Goal: Task Accomplishment & Management: Manage account settings

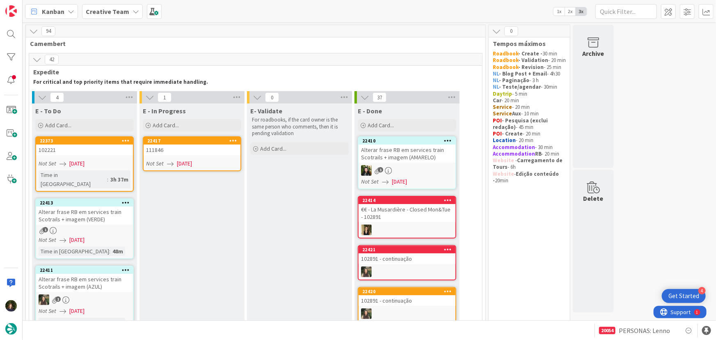
click at [187, 158] on link "22417 111846 Not Set [DATE]" at bounding box center [192, 153] width 98 height 35
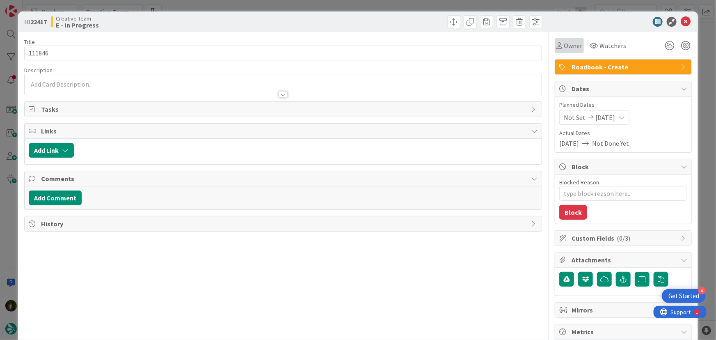
click at [566, 48] on span "Owner" at bounding box center [573, 46] width 18 height 10
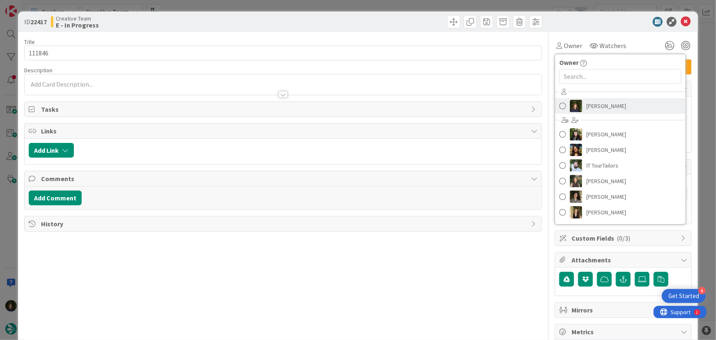
click at [595, 105] on span "[PERSON_NAME]" at bounding box center [606, 106] width 40 height 12
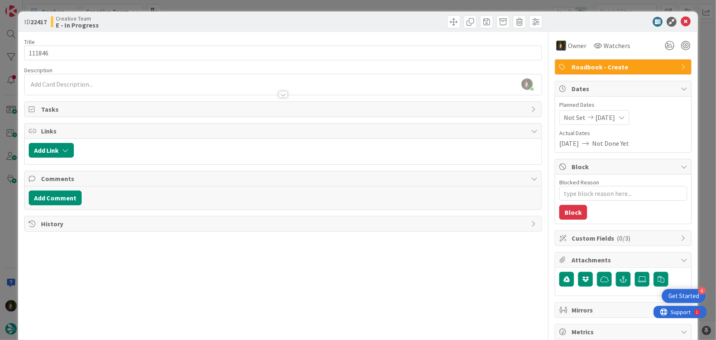
type textarea "x"
click at [90, 86] on div at bounding box center [284, 90] width 518 height 9
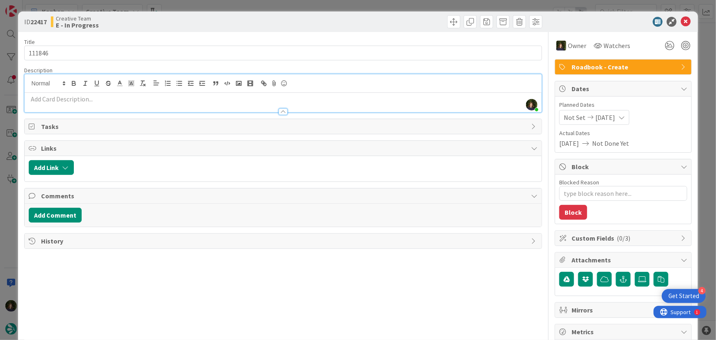
click at [103, 98] on p at bounding box center [283, 98] width 509 height 9
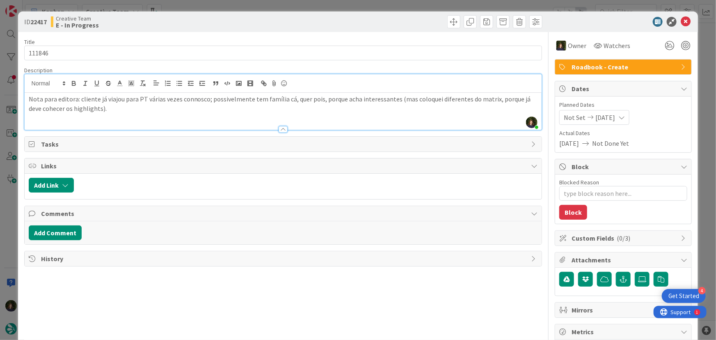
drag, startPoint x: 314, startPoint y: 98, endPoint x: 378, endPoint y: 92, distance: 64.0
click at [315, 98] on p "Nota para editora: cliente já viajou para PT várias vezes connosco; possivelmen…" at bounding box center [283, 103] width 509 height 18
click at [119, 106] on p "Nota para editora: cliente já viajou para PT várias vezes connosco; possivelmen…" at bounding box center [283, 103] width 509 height 18
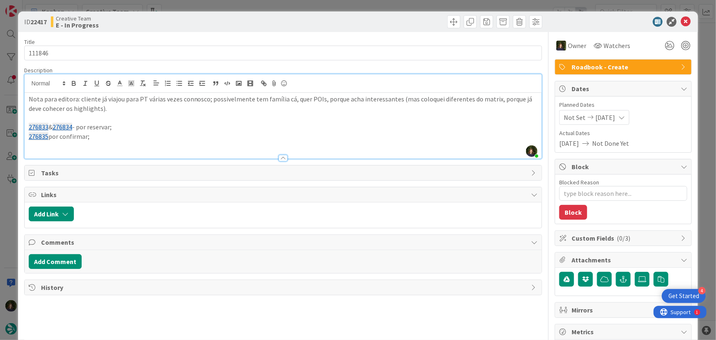
drag, startPoint x: 85, startPoint y: 139, endPoint x: 100, endPoint y: 138, distance: 14.4
click at [85, 139] on p "276835 por confirmar;" at bounding box center [283, 136] width 509 height 9
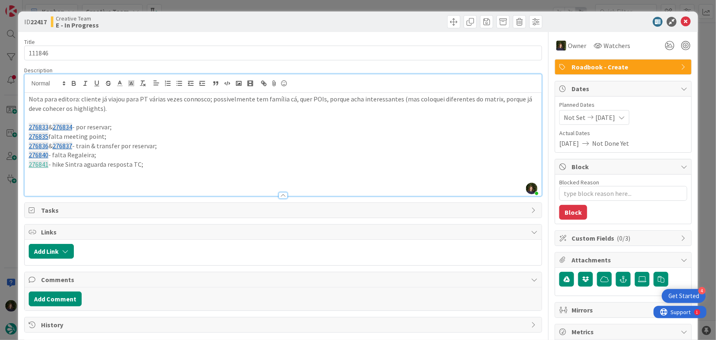
drag, startPoint x: 144, startPoint y: 162, endPoint x: 19, endPoint y: 128, distance: 129.2
click at [19, 128] on div "ID 22417 Creative Team E - In Progress Title 6 / 128 111846 Description [PERSON…" at bounding box center [358, 248] width 680 height 474
copy div "276833 & 276834 - por reservar; 276835 falta meeting point; 276836 & 276837 - t…"
click at [681, 22] on icon at bounding box center [686, 22] width 10 height 10
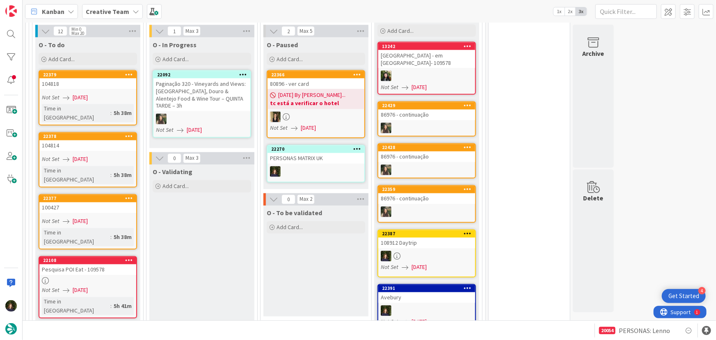
scroll to position [709, 0]
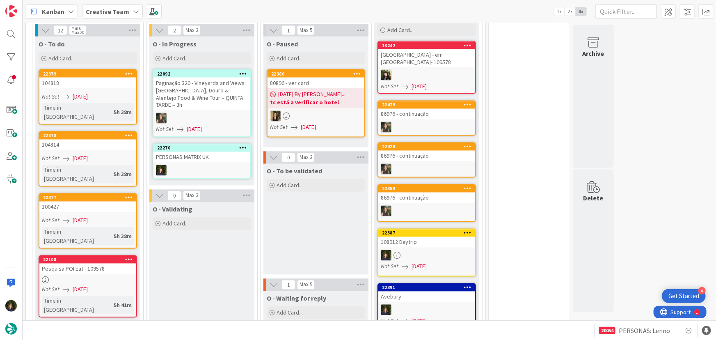
click at [202, 165] on div at bounding box center [201, 170] width 97 height 11
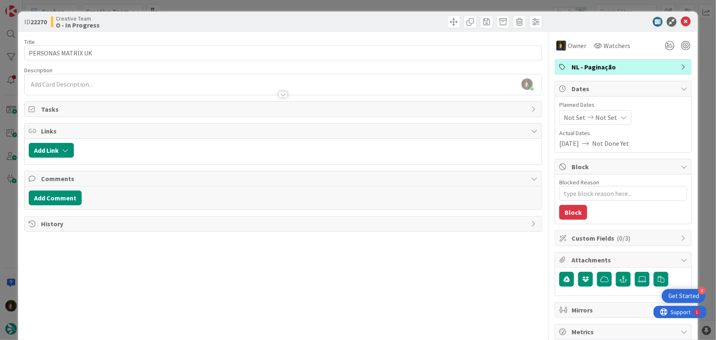
scroll to position [719, 0]
click at [681, 20] on icon at bounding box center [686, 22] width 10 height 10
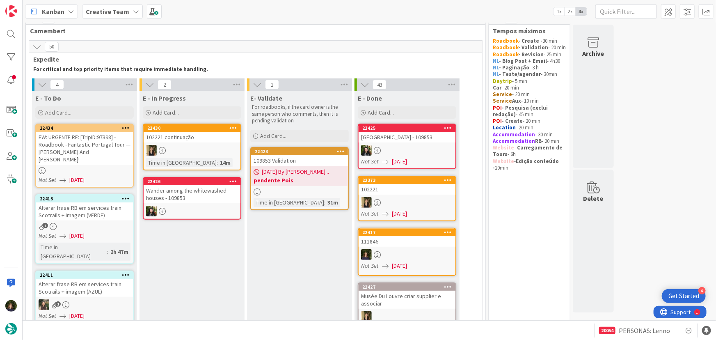
scroll to position [10, 0]
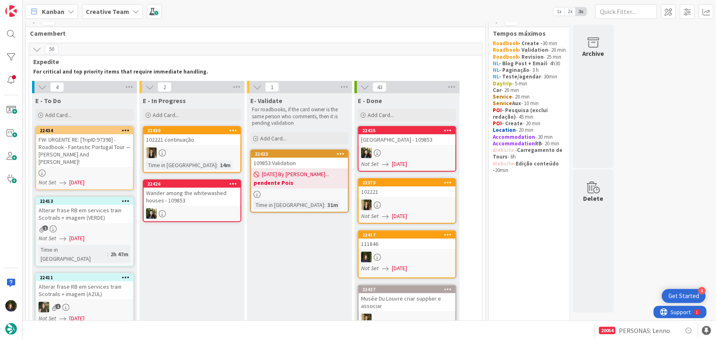
click at [86, 158] on div "FW: URGENTE RE: [TripID:97398] - Roadbook - Fantastic Portugal Tour — [PERSON_N…" at bounding box center [84, 150] width 97 height 33
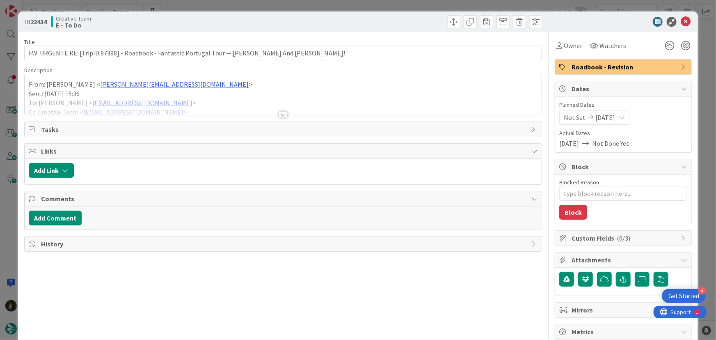
click at [279, 113] on div at bounding box center [283, 114] width 9 height 7
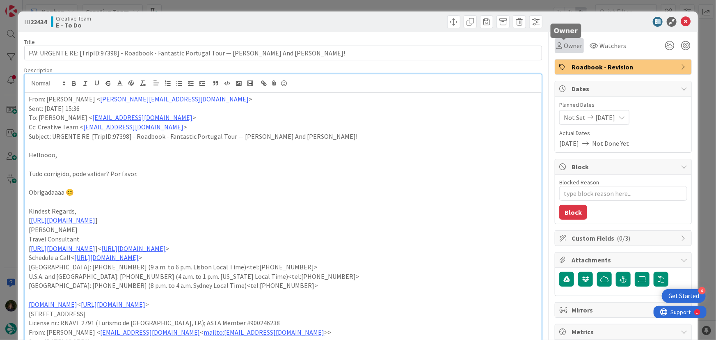
click at [564, 44] on span "Owner" at bounding box center [573, 46] width 18 height 10
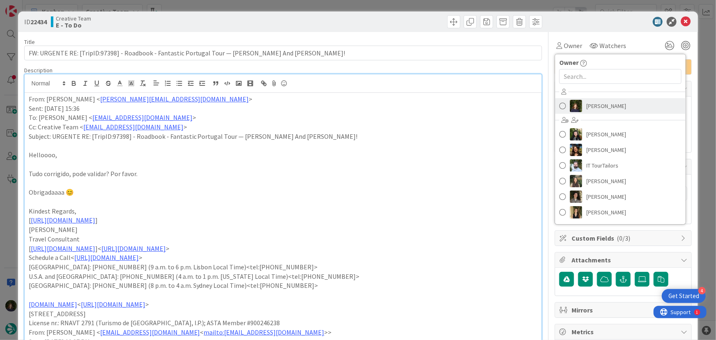
click at [586, 98] on link "[PERSON_NAME]" at bounding box center [620, 106] width 131 height 16
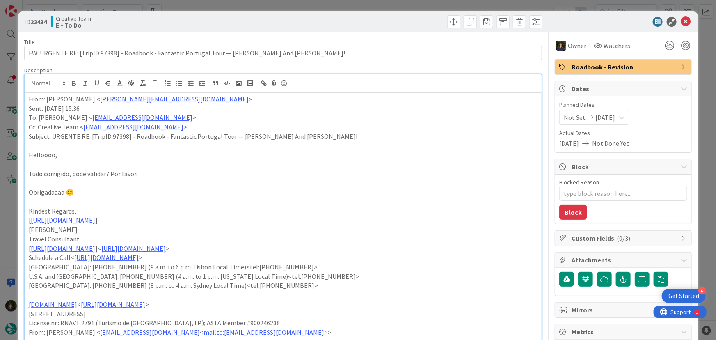
click at [681, 25] on icon at bounding box center [686, 22] width 10 height 10
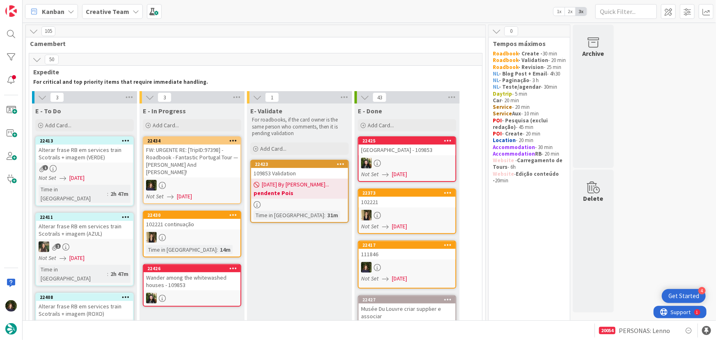
click at [194, 165] on div "FW: URGENTE RE: [TripID:97398] - Roadbook - Fantastic Portugal Tour — [PERSON_N…" at bounding box center [192, 160] width 97 height 33
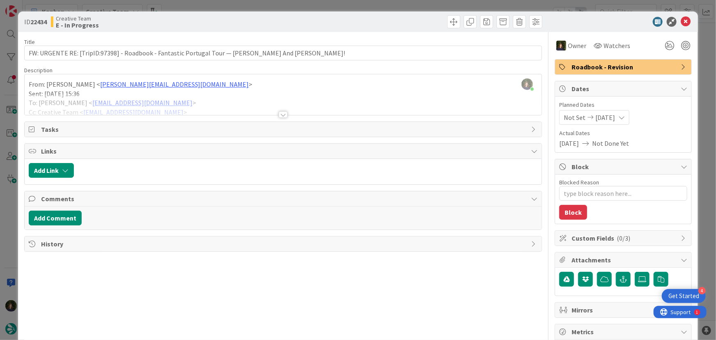
click at [286, 114] on div at bounding box center [284, 104] width 518 height 21
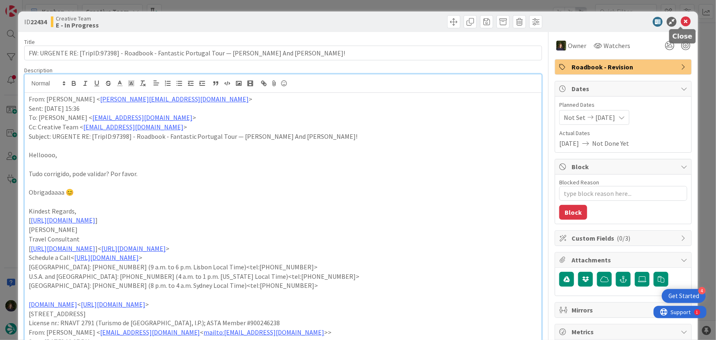
click at [681, 24] on icon at bounding box center [686, 22] width 10 height 10
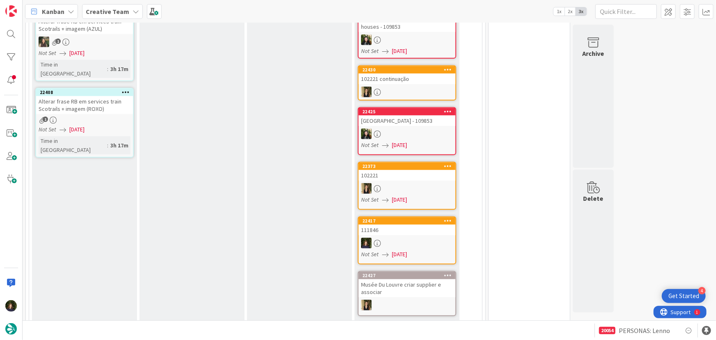
scroll to position [186, 0]
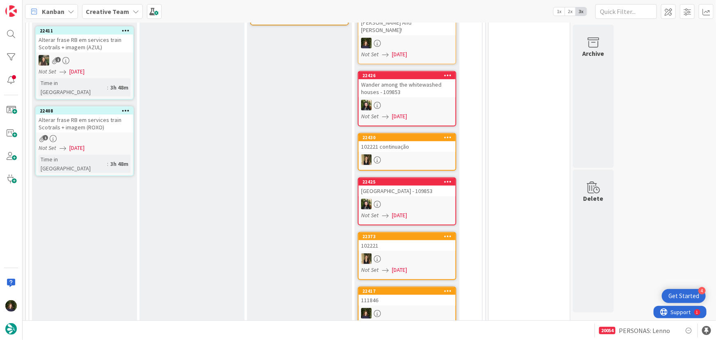
click at [116, 12] on b "Creative Team" at bounding box center [108, 11] width 44 height 8
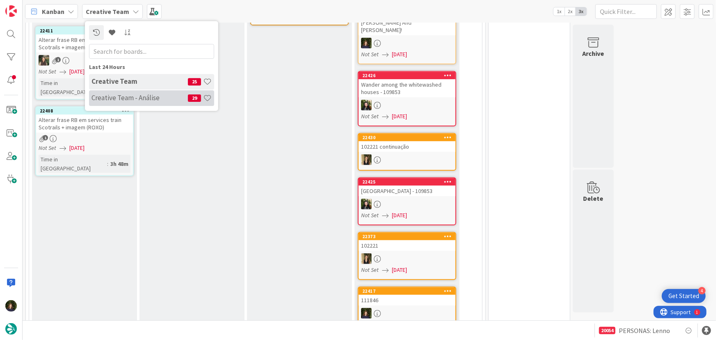
click at [109, 99] on h4 "Creative Team - Análise" at bounding box center [140, 98] width 96 height 8
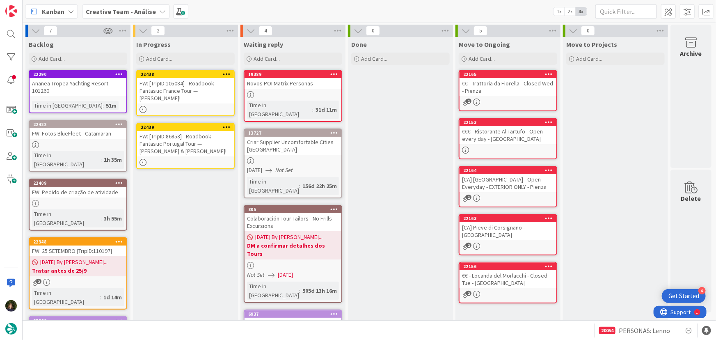
click at [190, 80] on div "FW: [TripID:105084] - Roadbook - Fantastic France Tour — [PERSON_NAME]!" at bounding box center [185, 90] width 97 height 25
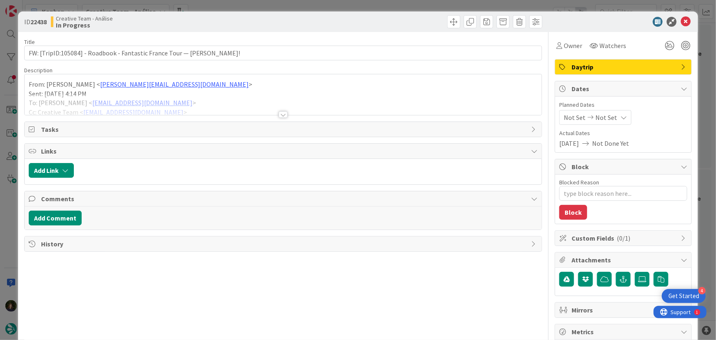
click at [281, 115] on div at bounding box center [283, 114] width 9 height 7
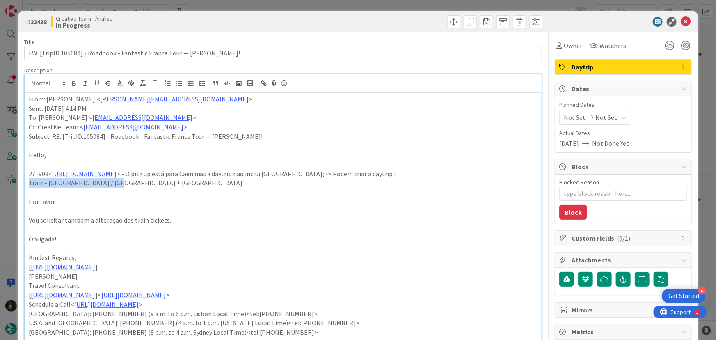
drag, startPoint x: 29, startPoint y: 183, endPoint x: 113, endPoint y: 184, distance: 84.5
click at [113, 184] on p "Train - [GEOGRAPHIC_DATA] / [GEOGRAPHIC_DATA] + [GEOGRAPHIC_DATA]" at bounding box center [283, 182] width 509 height 9
copy p "Train - [GEOGRAPHIC_DATA] / [GEOGRAPHIC_DATA] + [GEOGRAPHIC_DATA]"
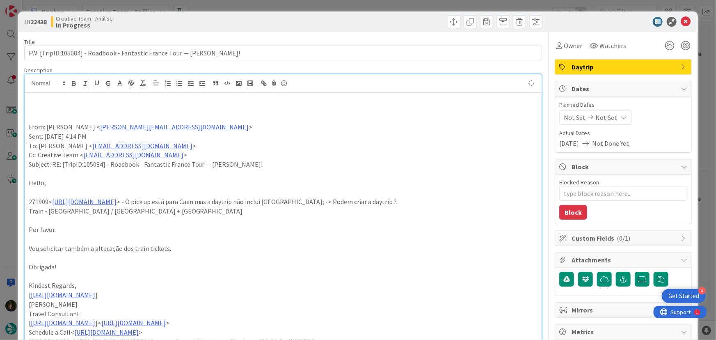
paste div
type textarea "x"
click at [265, 101] on p "Train - [GEOGRAPHIC_DATA] / [GEOGRAPHIC_DATA] + [GEOGRAPHIC_DATA] - para este f…" at bounding box center [283, 98] width 509 height 9
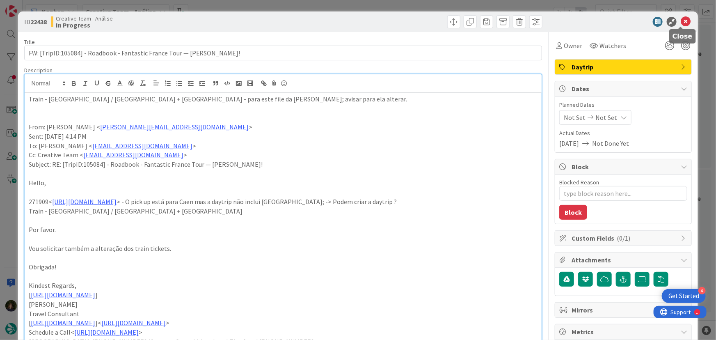
click at [681, 18] on icon at bounding box center [686, 22] width 10 height 10
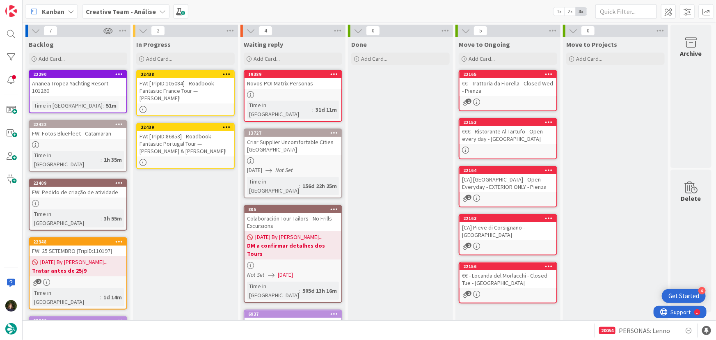
click at [197, 140] on div "FW: [TripID:86853] - Roadbook - Fantastic Portugal Tour — [PERSON_NAME] & [PERS…" at bounding box center [185, 143] width 97 height 25
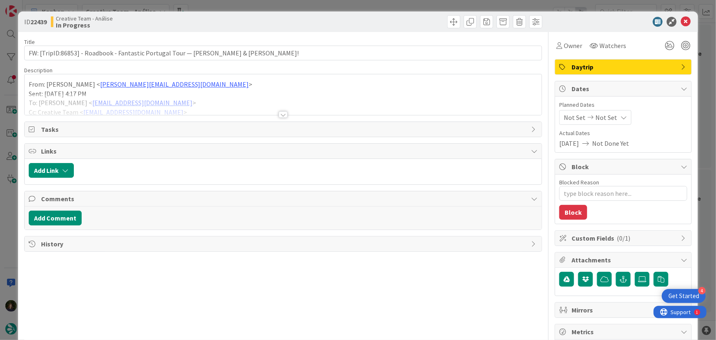
click at [280, 115] on div at bounding box center [283, 114] width 9 height 7
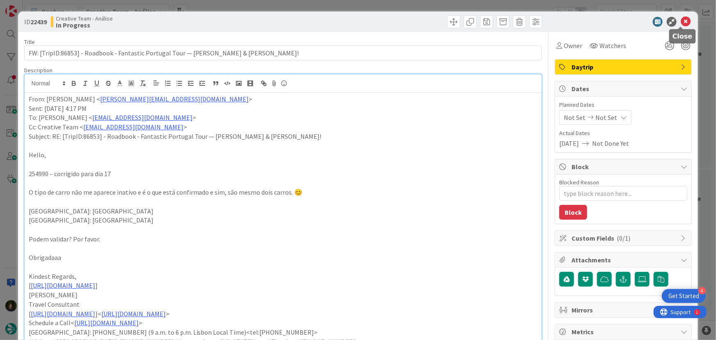
click at [684, 22] on icon at bounding box center [686, 22] width 10 height 10
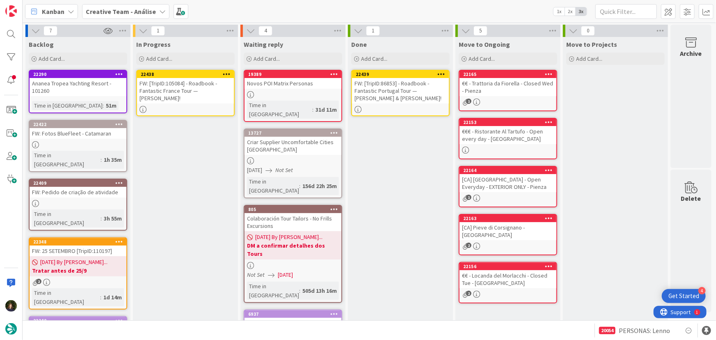
click at [443, 72] on icon at bounding box center [442, 74] width 8 height 6
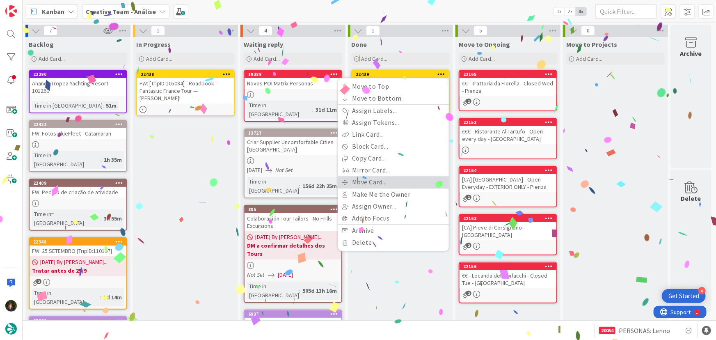
click at [404, 183] on link "Move Card..." at bounding box center [393, 182] width 111 height 12
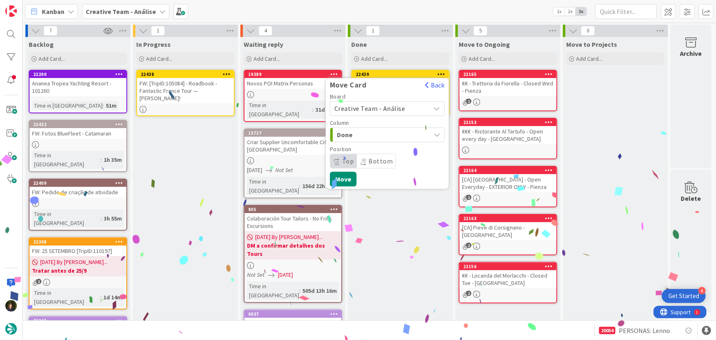
click at [394, 106] on span "Creative Team - Análise" at bounding box center [369, 108] width 71 height 8
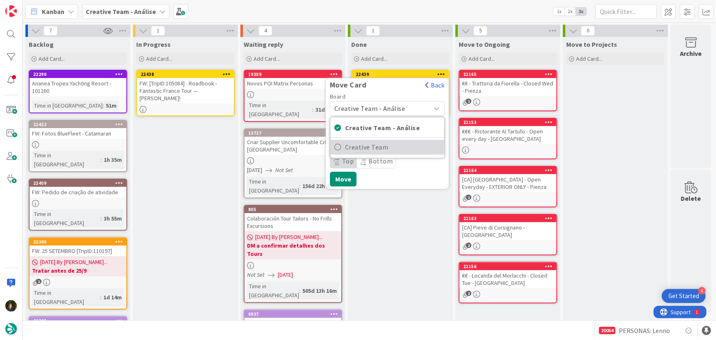
click at [402, 146] on span "Creative Team" at bounding box center [392, 147] width 95 height 12
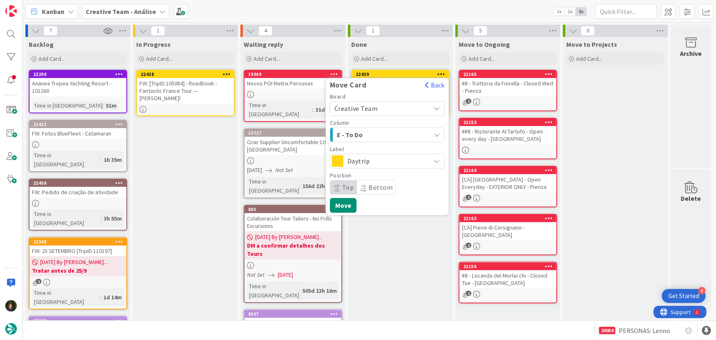
click at [404, 133] on div "E - To Do" at bounding box center [383, 134] width 96 height 13
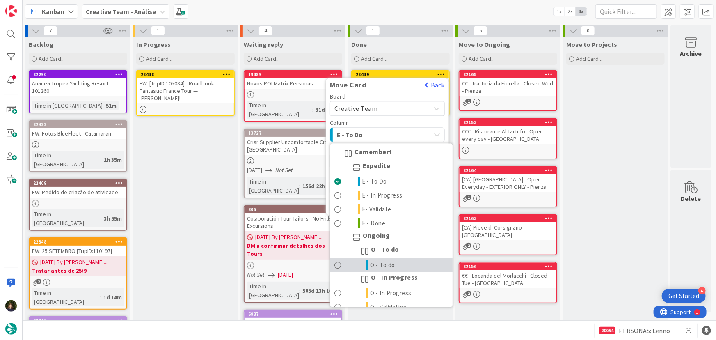
click at [409, 265] on link "O - To do" at bounding box center [391, 266] width 122 height 14
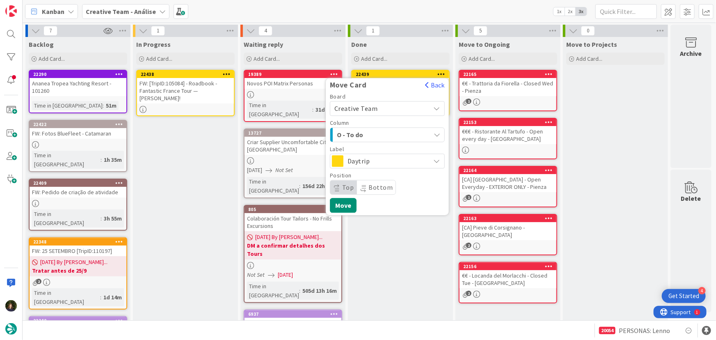
click at [404, 158] on span "Daytrip" at bounding box center [387, 160] width 79 height 11
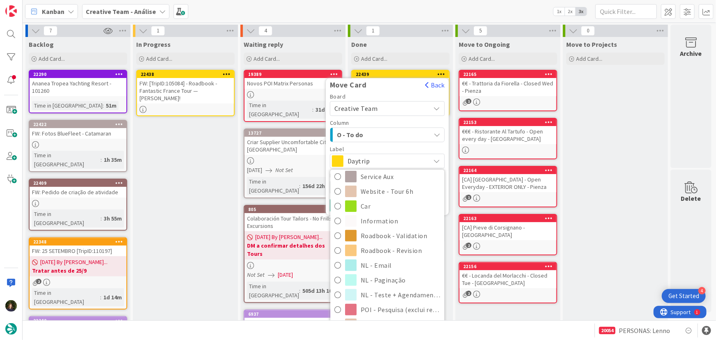
scroll to position [149, 0]
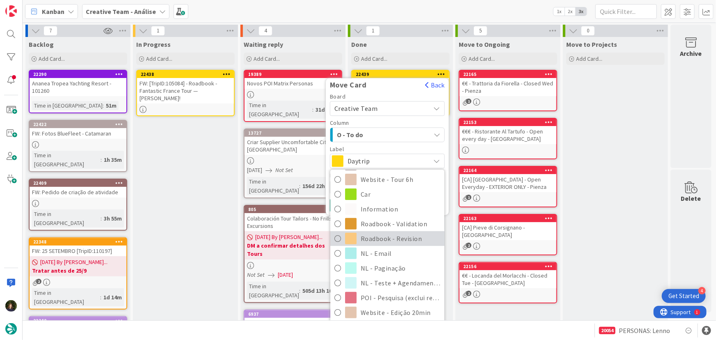
click at [406, 235] on span "Roadbook - Revision" at bounding box center [401, 238] width 80 height 12
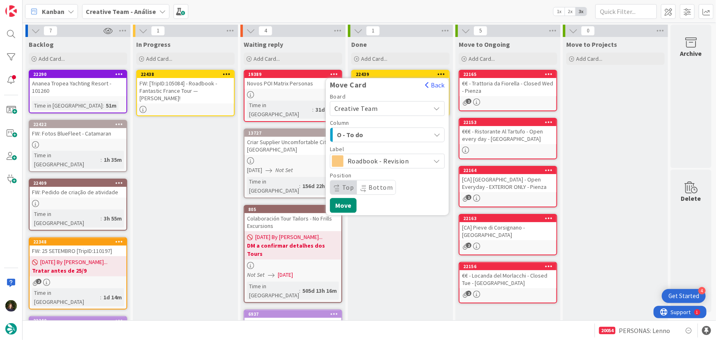
click at [396, 136] on span "O - To do" at bounding box center [368, 134] width 62 height 11
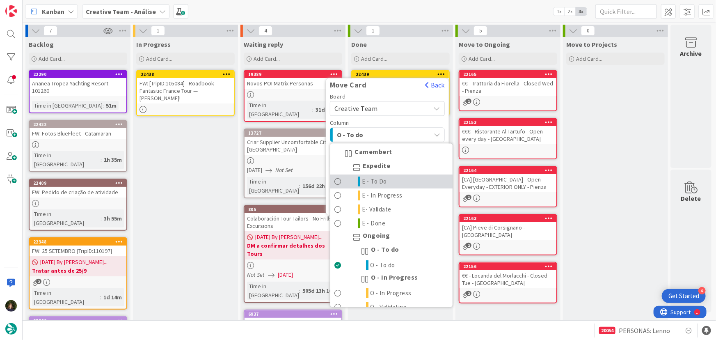
click at [397, 181] on link "E - To Do" at bounding box center [391, 182] width 122 height 14
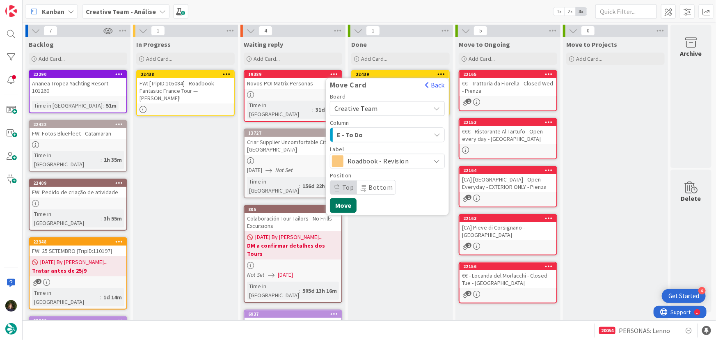
drag, startPoint x: 352, startPoint y: 205, endPoint x: 345, endPoint y: 212, distance: 10.4
click at [352, 205] on button "Move" at bounding box center [343, 205] width 27 height 15
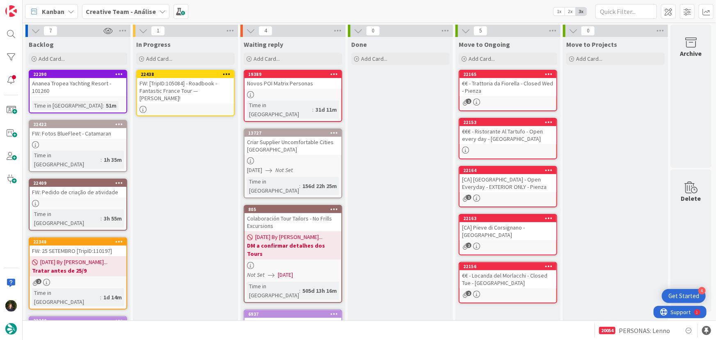
click at [172, 97] on link "22438 FW: [TripID:105084] - Roadbook - Fantastic France Tour — [PERSON_NAME]!" at bounding box center [185, 93] width 98 height 46
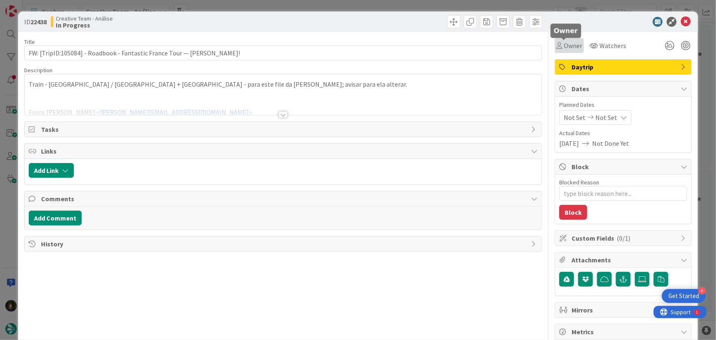
click at [568, 46] on span "Owner" at bounding box center [573, 46] width 18 height 10
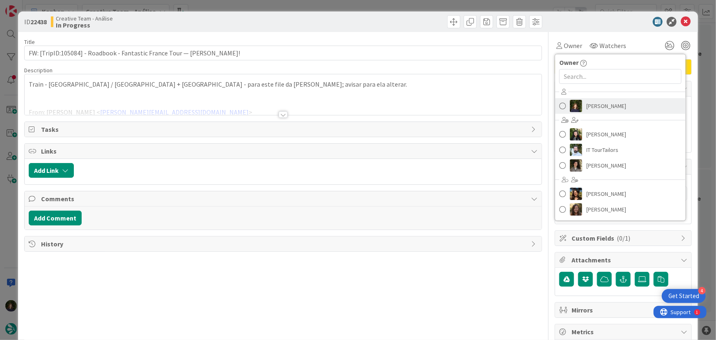
click at [591, 103] on span "[PERSON_NAME]" at bounding box center [606, 106] width 40 height 12
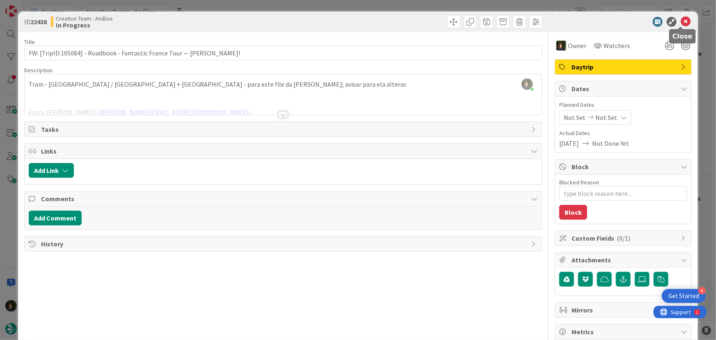
click at [681, 23] on icon at bounding box center [686, 22] width 10 height 10
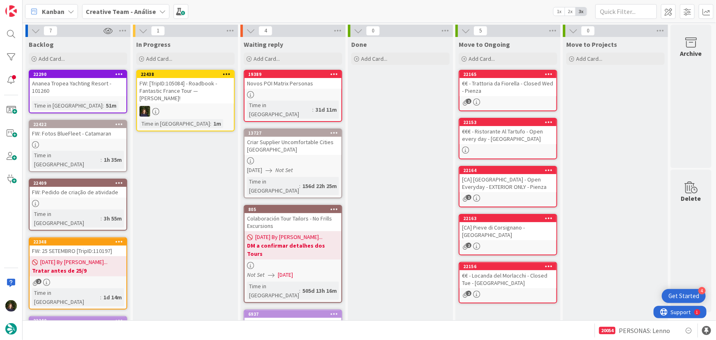
click at [228, 71] on icon at bounding box center [227, 74] width 8 height 6
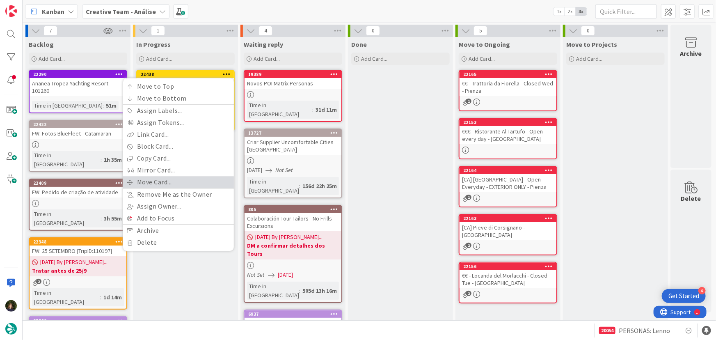
click at [194, 179] on link "Move Card..." at bounding box center [178, 182] width 111 height 12
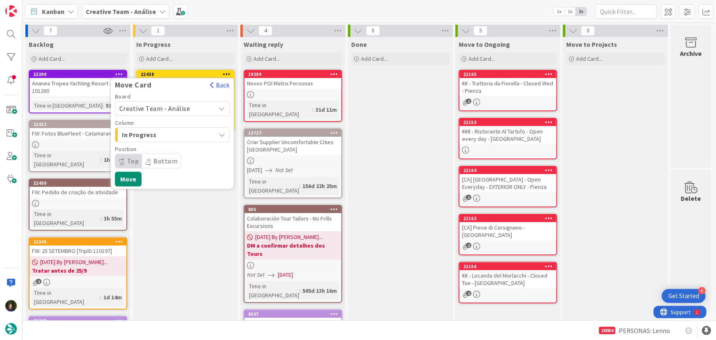
click at [192, 103] on span "Creative Team - Análise" at bounding box center [165, 108] width 92 height 11
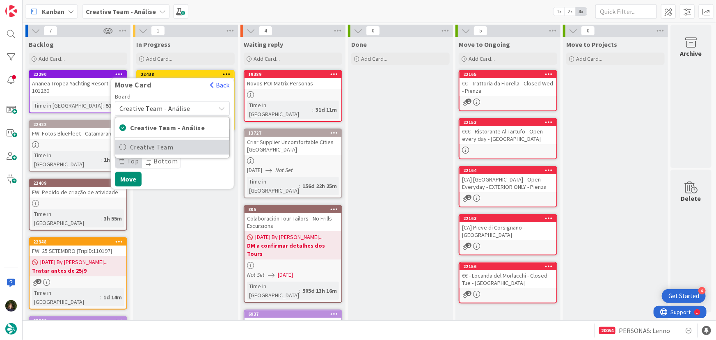
click at [197, 144] on span "Creative Team" at bounding box center [177, 147] width 95 height 12
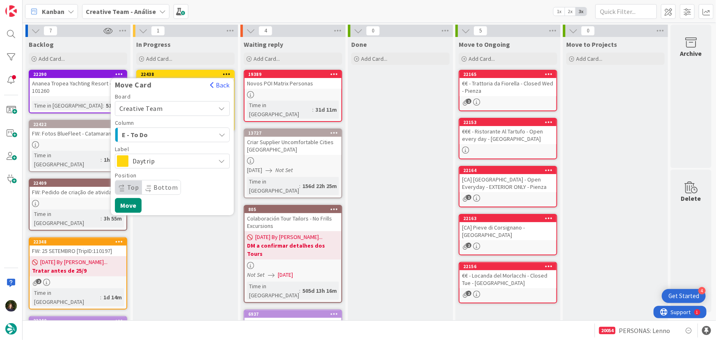
click at [193, 130] on div "E - To Do" at bounding box center [168, 134] width 96 height 13
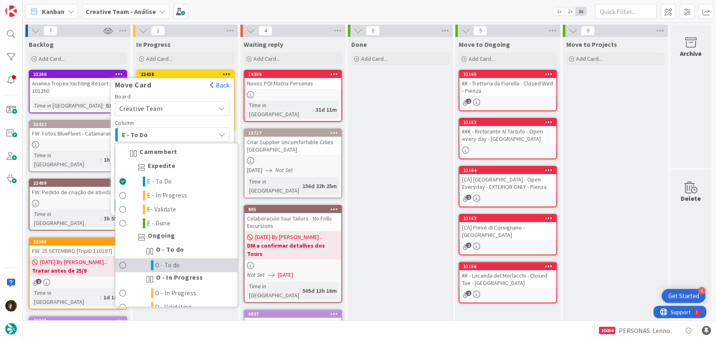
click at [195, 261] on link "O - To do" at bounding box center [176, 266] width 122 height 14
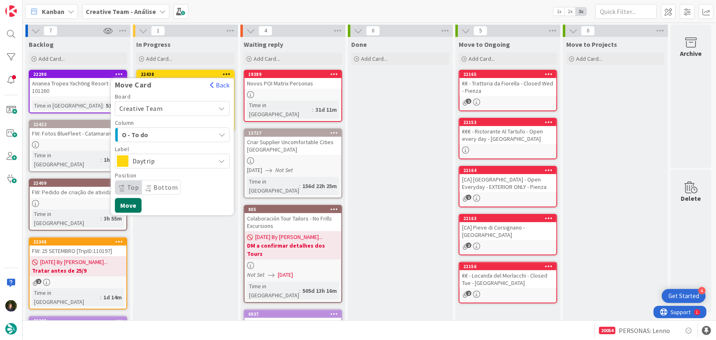
click at [137, 207] on button "Move" at bounding box center [128, 205] width 27 height 15
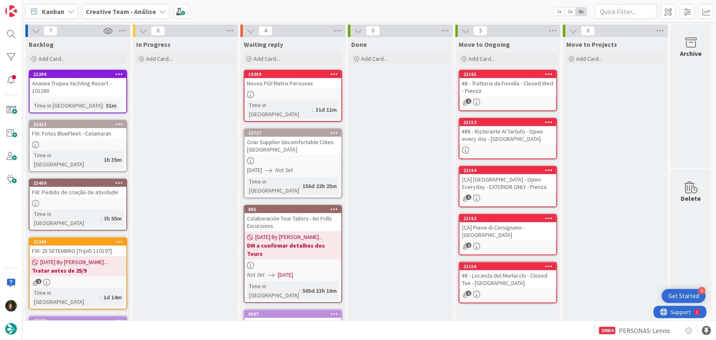
click at [115, 11] on b "Creative Team - Análise" at bounding box center [121, 11] width 70 height 8
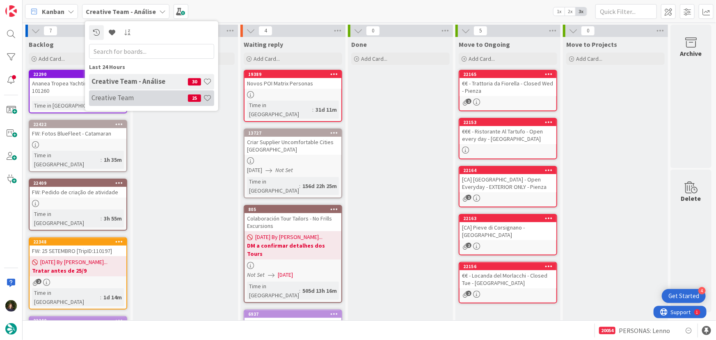
click at [126, 100] on h4 "Creative Team" at bounding box center [140, 98] width 96 height 8
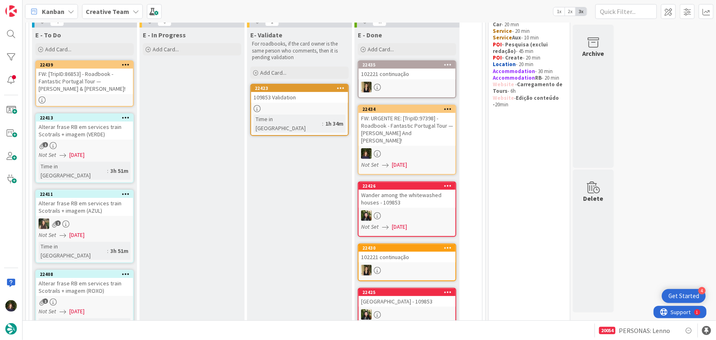
scroll to position [74, 0]
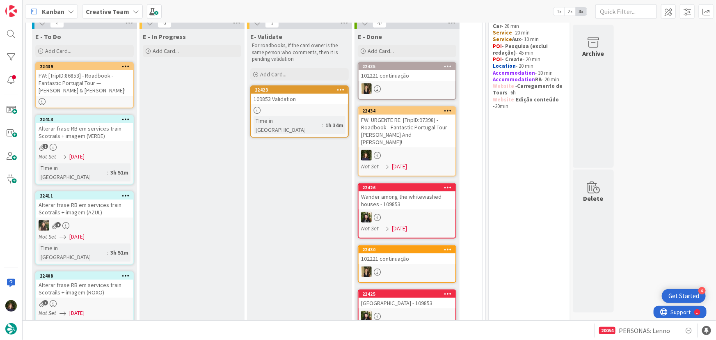
click at [292, 105] on link "22423 109853 Validation Time in [GEOGRAPHIC_DATA] : 1h 34m" at bounding box center [299, 111] width 98 height 52
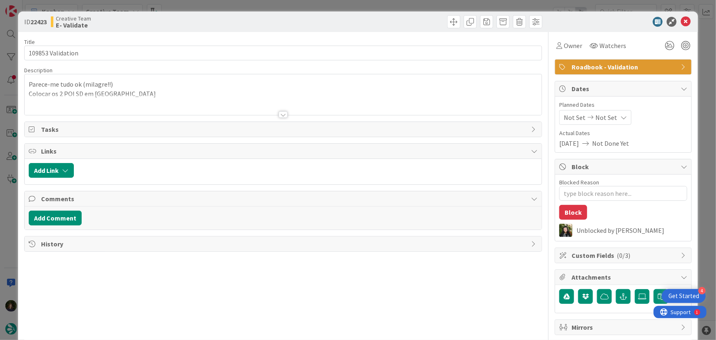
click at [279, 113] on div at bounding box center [283, 114] width 9 height 7
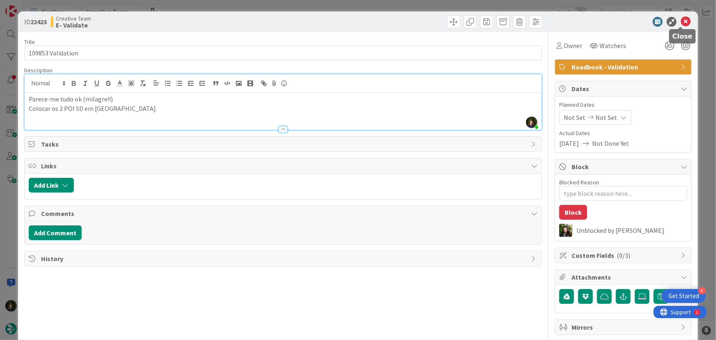
click at [681, 23] on icon at bounding box center [686, 22] width 10 height 10
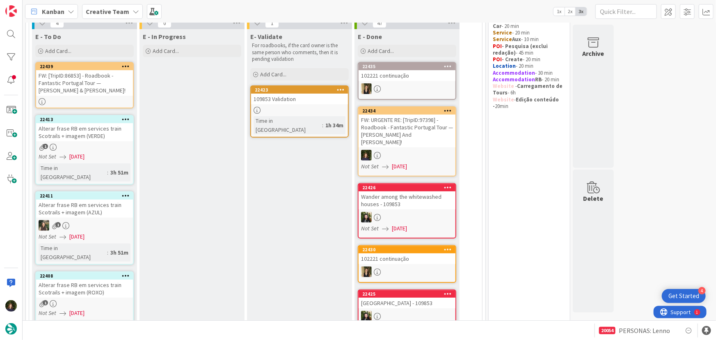
click at [90, 85] on div "FW: [TripID:86853] - Roadbook - Fantastic Portugal Tour — [PERSON_NAME] & [PERS…" at bounding box center [84, 82] width 97 height 25
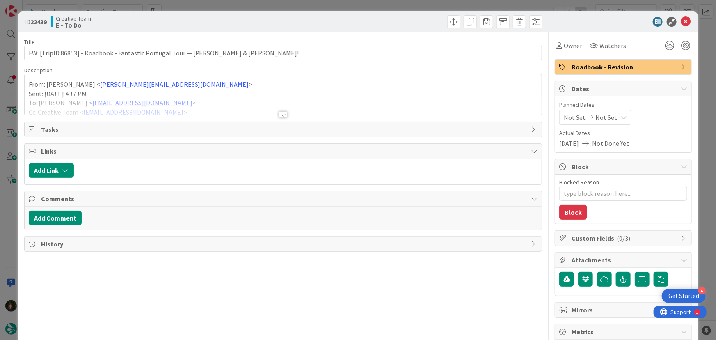
click at [281, 112] on div at bounding box center [283, 114] width 9 height 7
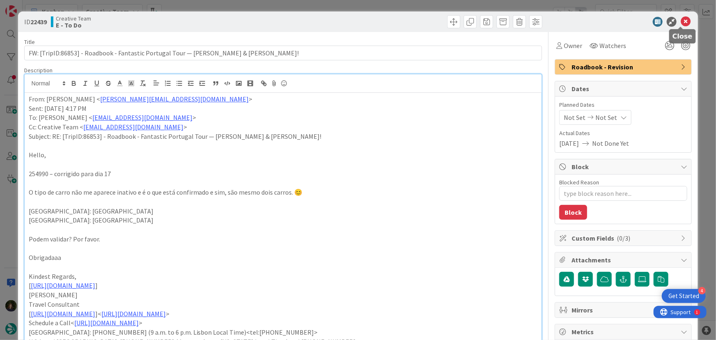
click at [681, 22] on icon at bounding box center [686, 22] width 10 height 10
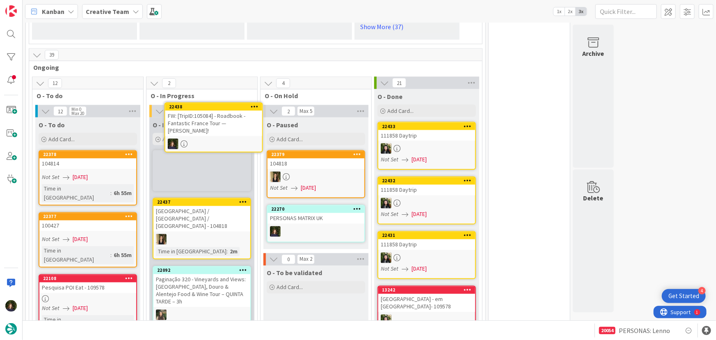
scroll to position [667, 0]
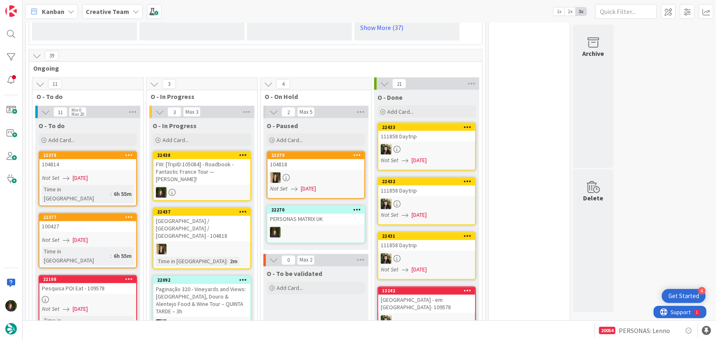
click at [201, 159] on div "FW: [TripID:105084] - Roadbook - Fantastic France Tour — [PERSON_NAME]!" at bounding box center [201, 171] width 97 height 25
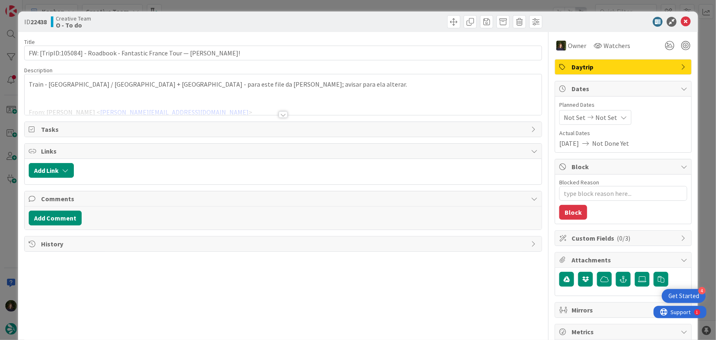
click at [282, 117] on div at bounding box center [283, 114] width 9 height 7
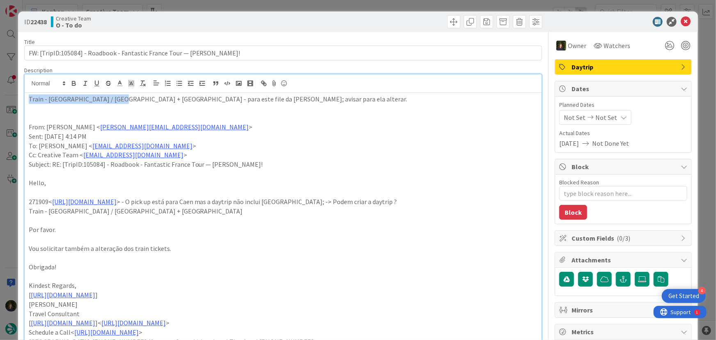
drag, startPoint x: 27, startPoint y: 99, endPoint x: 110, endPoint y: 101, distance: 83.3
copy p "Train - [GEOGRAPHIC_DATA] / [GEOGRAPHIC_DATA] + [GEOGRAPHIC_DATA]"
click at [681, 21] on icon at bounding box center [686, 22] width 10 height 10
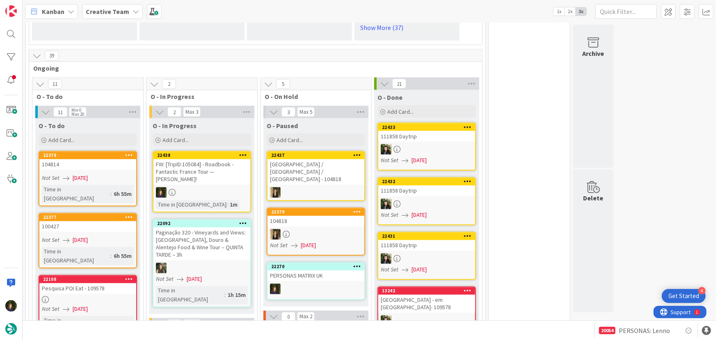
click at [325, 159] on div "[GEOGRAPHIC_DATA] / [GEOGRAPHIC_DATA] / [GEOGRAPHIC_DATA] - 104818" at bounding box center [316, 171] width 97 height 25
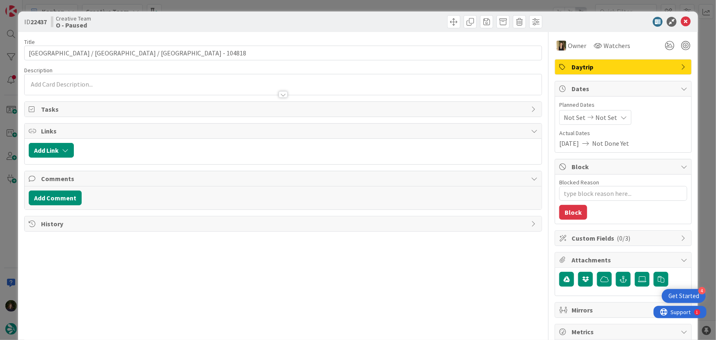
click at [284, 95] on div at bounding box center [283, 94] width 9 height 7
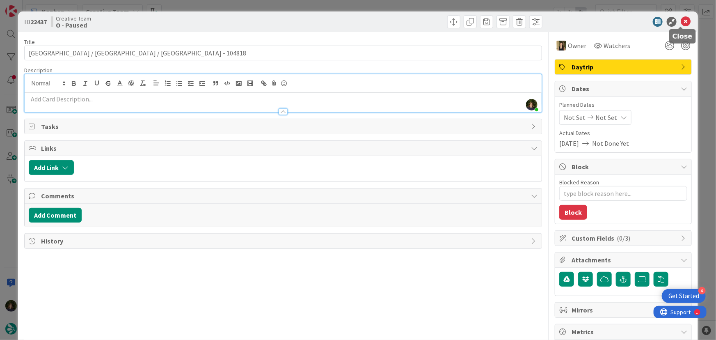
click at [682, 21] on icon at bounding box center [686, 22] width 10 height 10
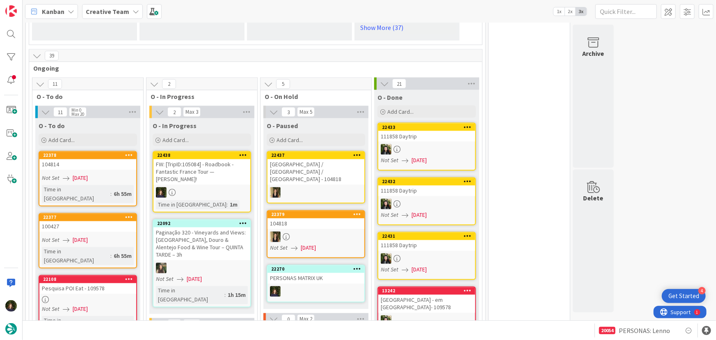
click at [199, 167] on div "FW: [TripID:105084] - Roadbook - Fantastic France Tour — [PERSON_NAME]!" at bounding box center [201, 171] width 97 height 25
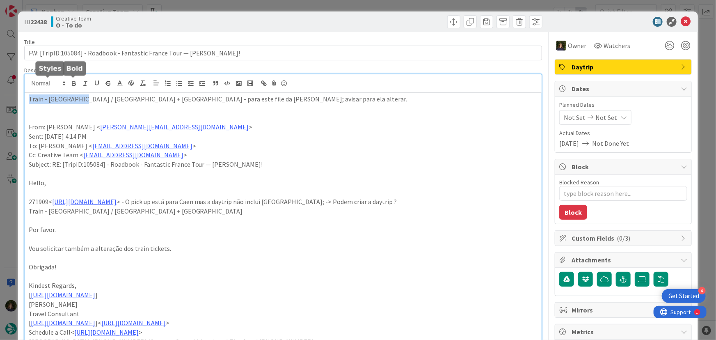
drag, startPoint x: 28, startPoint y: 83, endPoint x: 76, endPoint y: 82, distance: 47.6
click at [76, 82] on icon "button" at bounding box center [73, 83] width 7 height 7
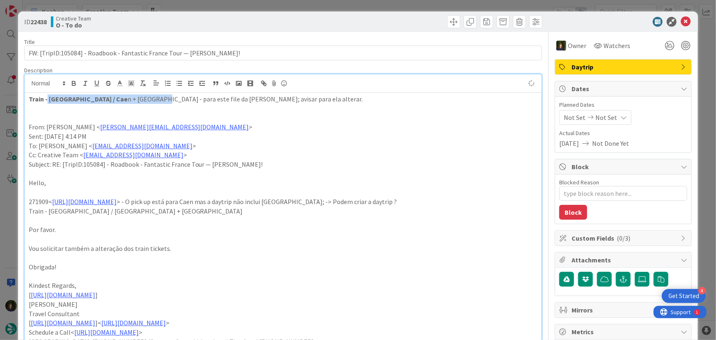
drag, startPoint x: 111, startPoint y: 99, endPoint x: 47, endPoint y: 99, distance: 64.0
click at [47, 99] on p "Train - [GEOGRAPHIC_DATA] / Cae n + [GEOGRAPHIC_DATA] - para este file da [PERS…" at bounding box center [283, 98] width 509 height 9
copy p "[GEOGRAPHIC_DATA] / Cae n + [GEOGRAPHIC_DATA]"
drag, startPoint x: 683, startPoint y: 20, endPoint x: 636, endPoint y: 60, distance: 61.4
click at [684, 20] on icon at bounding box center [686, 22] width 10 height 10
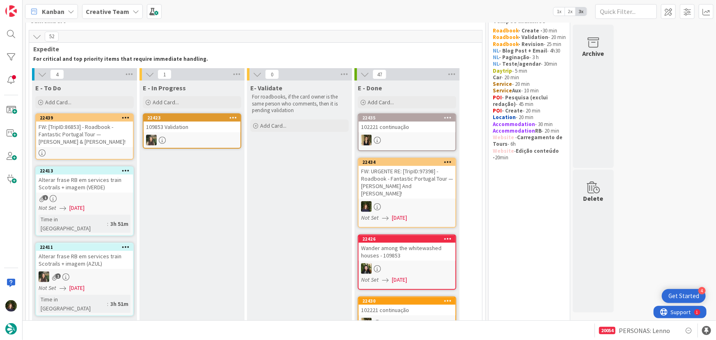
scroll to position [23, 0]
click at [110, 14] on b "Creative Team" at bounding box center [108, 11] width 44 height 8
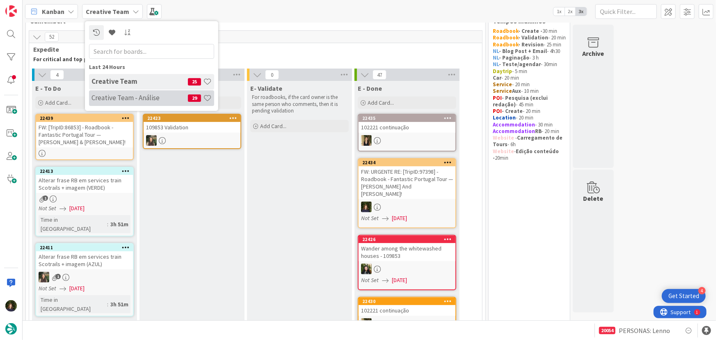
click at [107, 98] on h4 "Creative Team - Análise" at bounding box center [140, 98] width 96 height 8
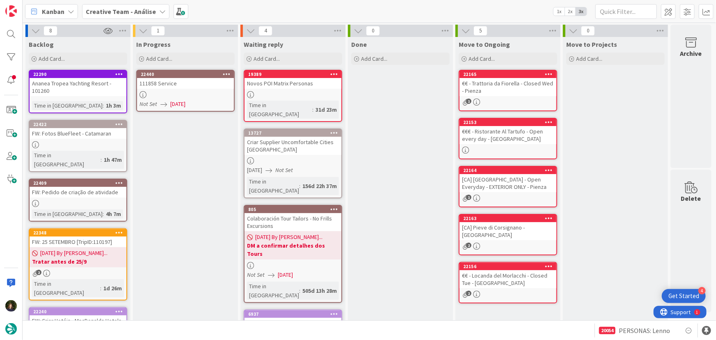
click at [172, 92] on div at bounding box center [185, 94] width 97 height 7
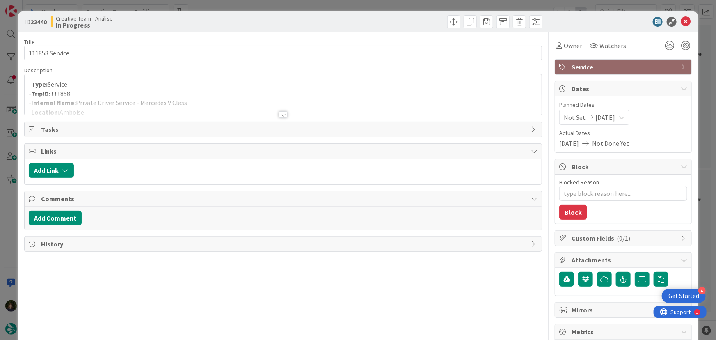
click at [283, 114] on div at bounding box center [283, 114] width 9 height 7
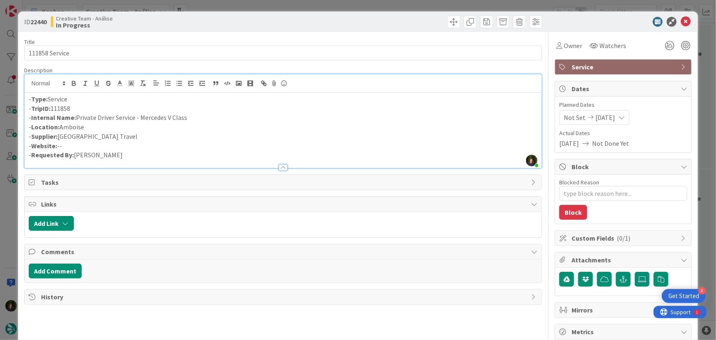
click at [625, 67] on span "Service" at bounding box center [624, 67] width 105 height 10
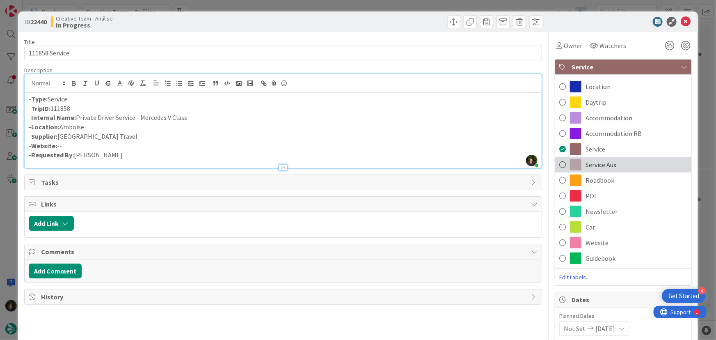
click at [605, 164] on span "Service Aux" at bounding box center [601, 165] width 31 height 10
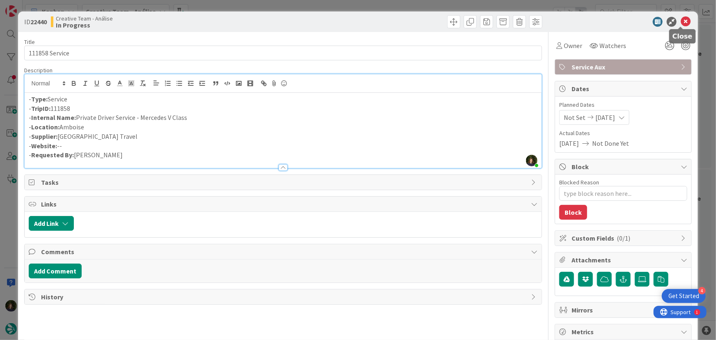
click at [681, 22] on icon at bounding box center [686, 22] width 10 height 10
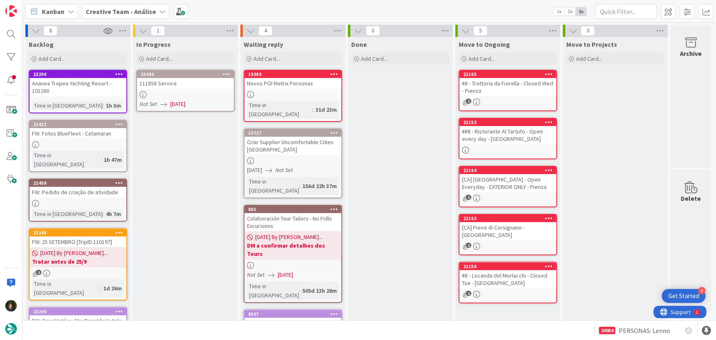
click at [229, 75] on icon at bounding box center [227, 74] width 8 height 6
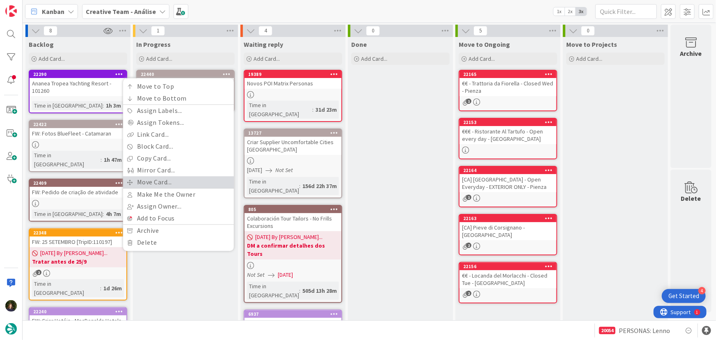
click at [188, 181] on link "Move Card..." at bounding box center [178, 182] width 111 height 12
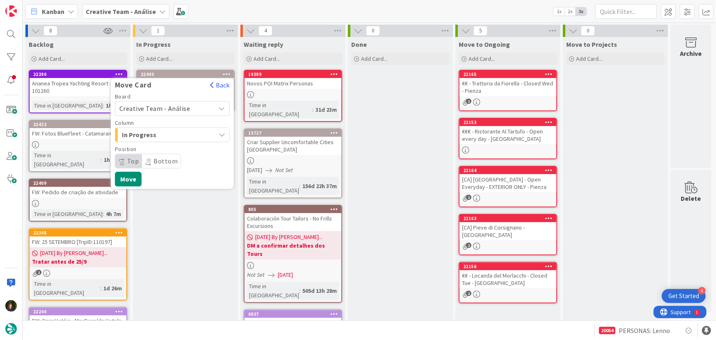
click at [188, 107] on span "Creative Team - Análise" at bounding box center [165, 108] width 92 height 11
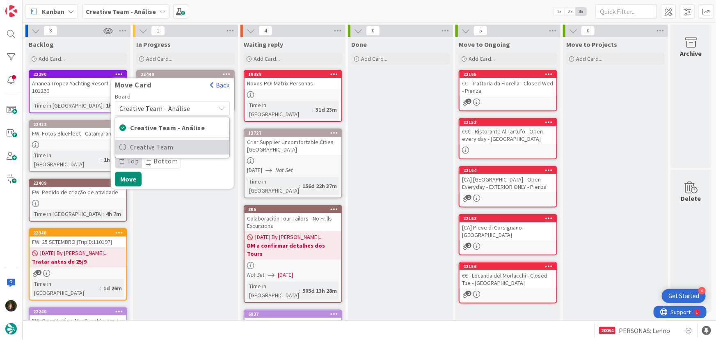
click at [185, 150] on span "Creative Team" at bounding box center [177, 147] width 95 height 12
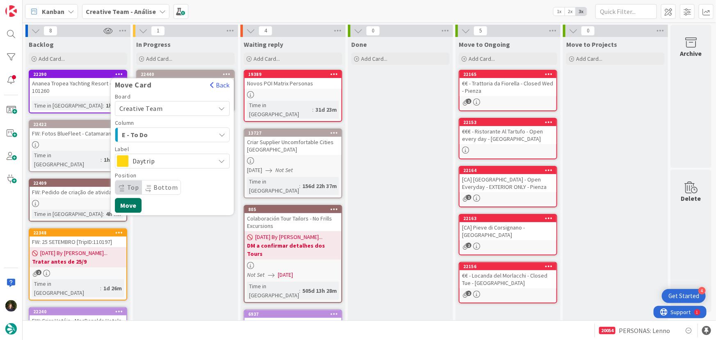
click at [131, 204] on button "Move" at bounding box center [128, 205] width 27 height 15
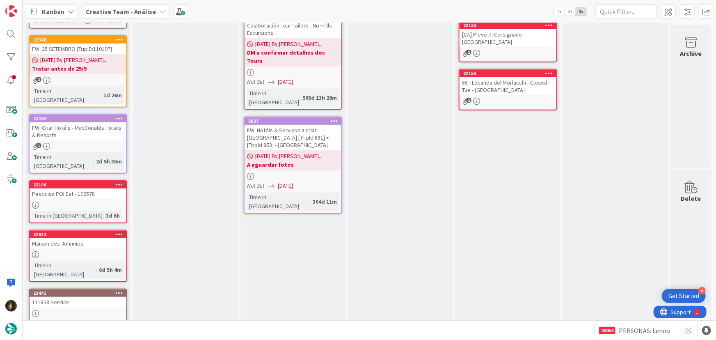
scroll to position [193, 0]
click at [77, 297] on div "111858 Service" at bounding box center [78, 302] width 97 height 11
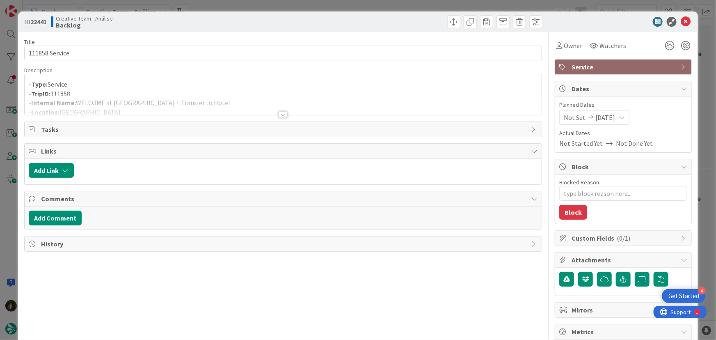
click at [280, 112] on div at bounding box center [283, 114] width 9 height 7
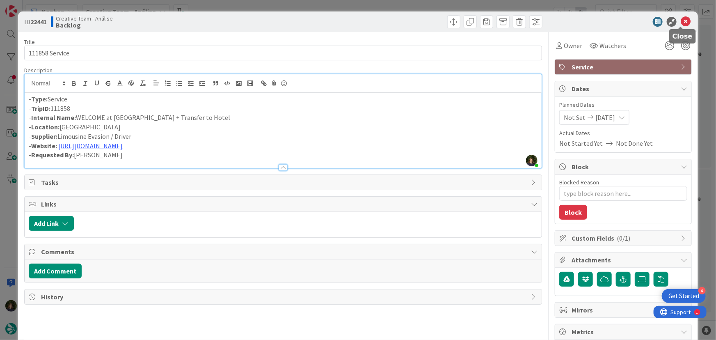
click at [681, 22] on icon at bounding box center [686, 22] width 10 height 10
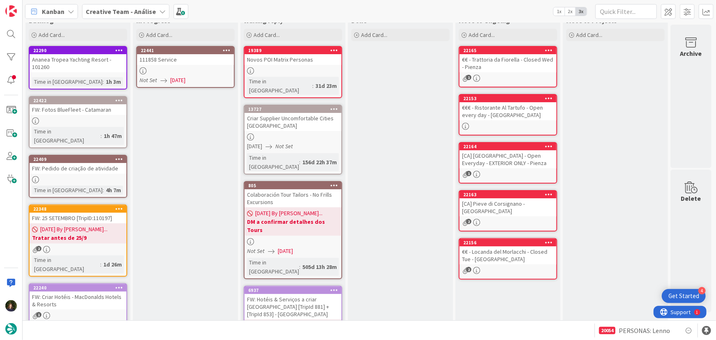
scroll to position [21, 0]
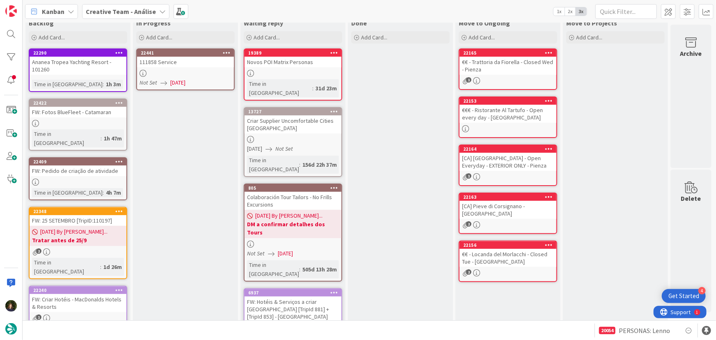
click at [80, 179] on div at bounding box center [78, 182] width 97 height 7
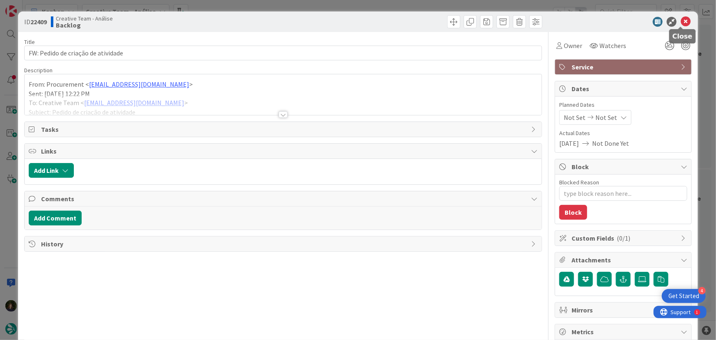
click at [682, 22] on icon at bounding box center [686, 22] width 10 height 10
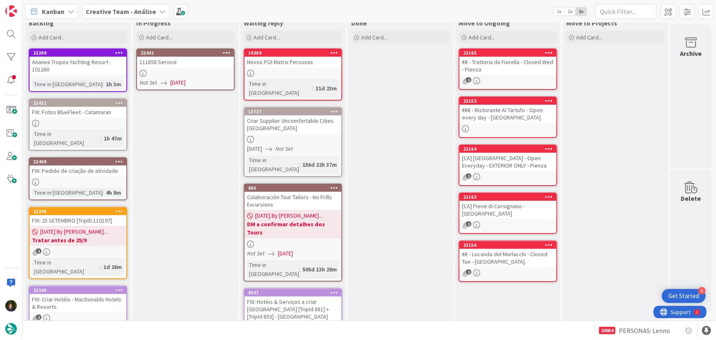
click at [123, 9] on b "Creative Team - Análise" at bounding box center [121, 11] width 70 height 8
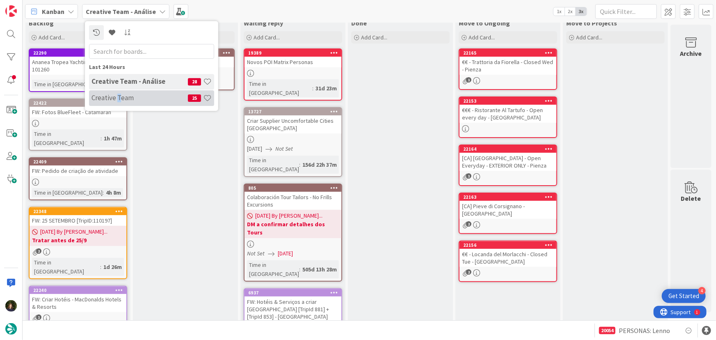
click at [119, 99] on h4 "Creative Team" at bounding box center [140, 98] width 96 height 8
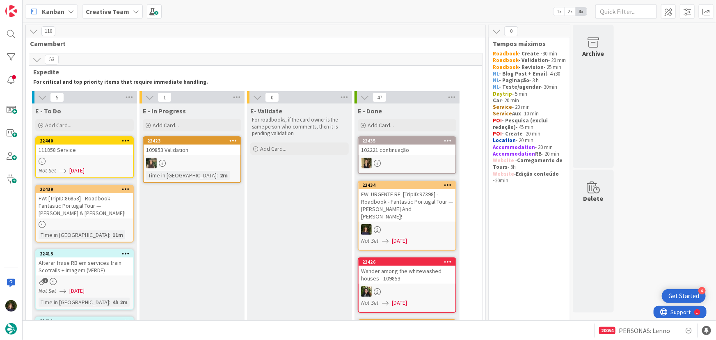
click at [86, 151] on div "111858 Service" at bounding box center [84, 149] width 97 height 11
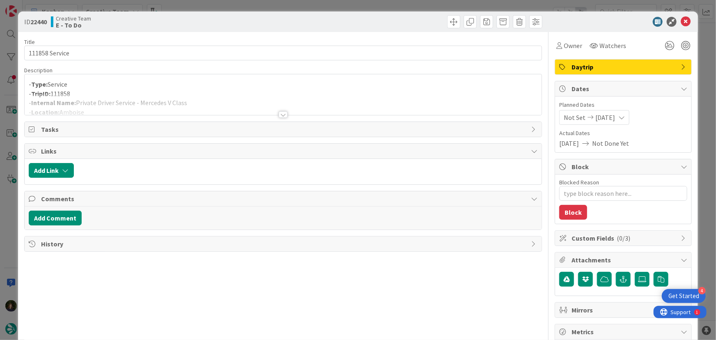
click at [589, 68] on span "Daytrip" at bounding box center [624, 67] width 105 height 10
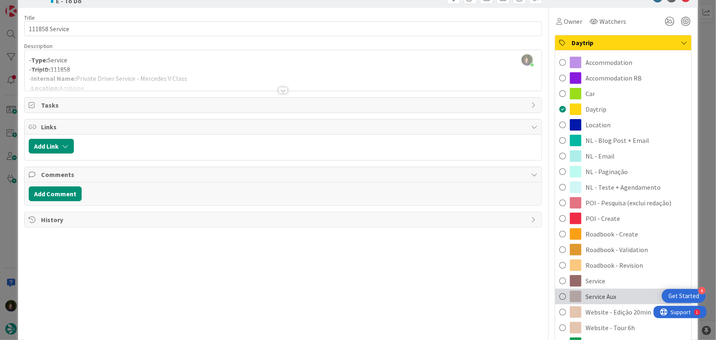
scroll to position [37, 0]
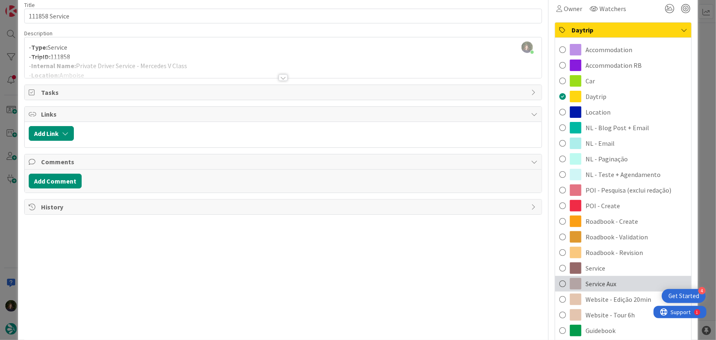
click at [599, 282] on span "Service Aux" at bounding box center [601, 284] width 31 height 10
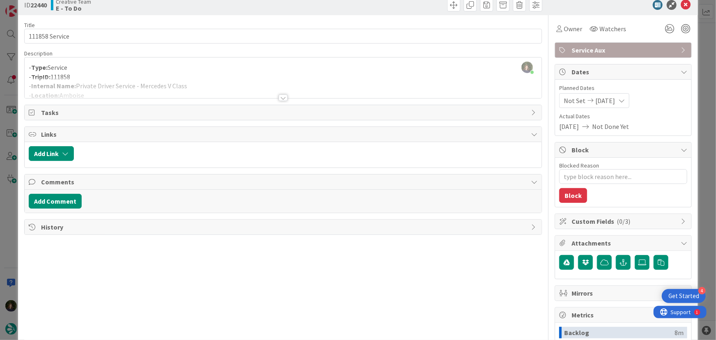
scroll to position [0, 0]
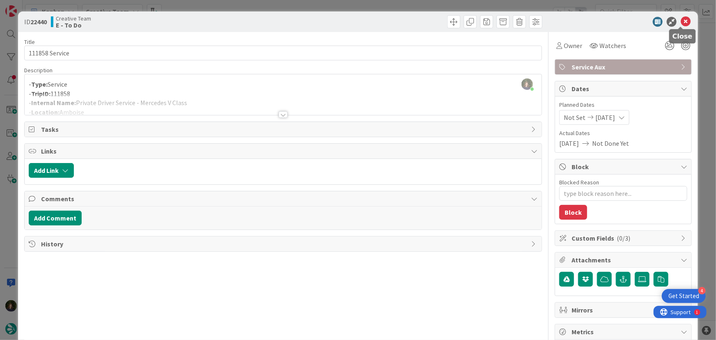
click at [681, 19] on icon at bounding box center [686, 22] width 10 height 10
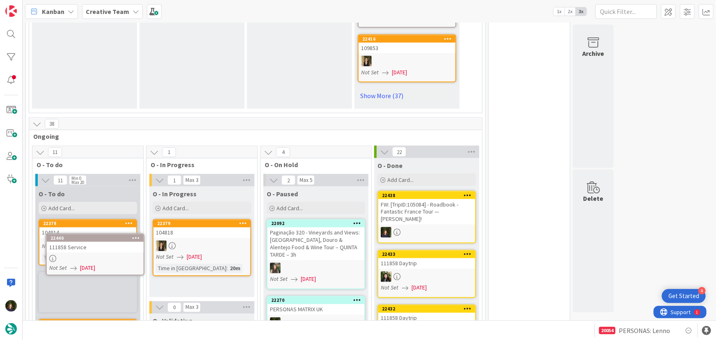
scroll to position [625, 0]
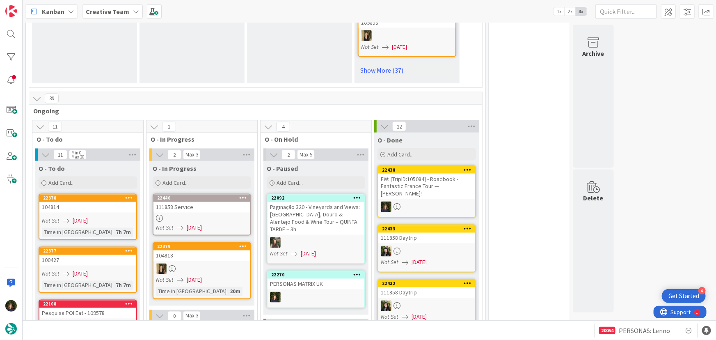
click at [202, 203] on link "22440 111858 Service Not Set [DATE]" at bounding box center [202, 215] width 98 height 42
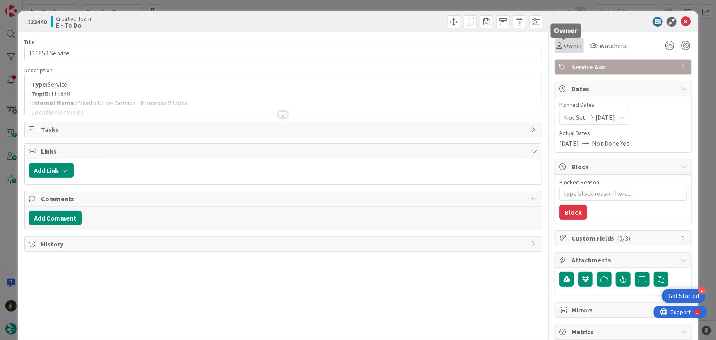
click at [570, 47] on span "Owner" at bounding box center [573, 46] width 18 height 10
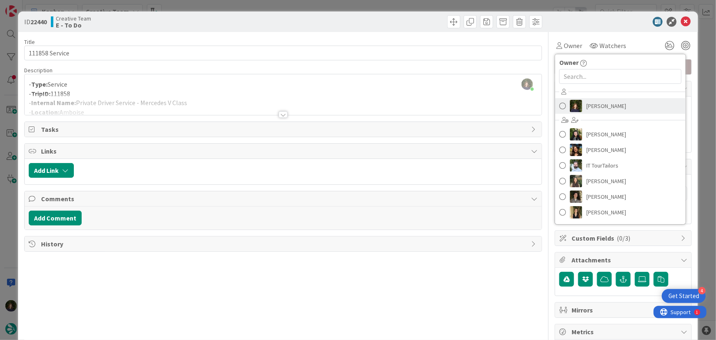
click at [606, 109] on span "[PERSON_NAME]" at bounding box center [606, 106] width 40 height 12
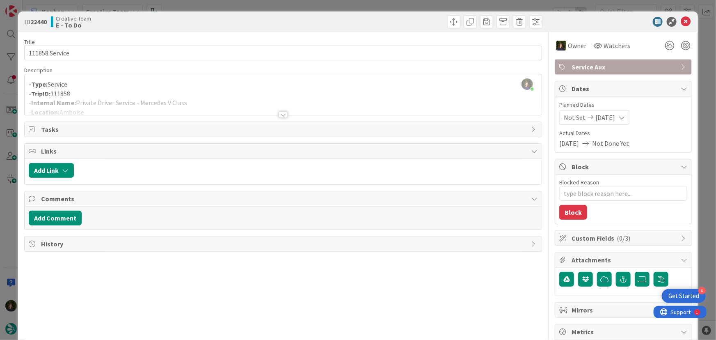
click at [282, 115] on div at bounding box center [283, 114] width 9 height 7
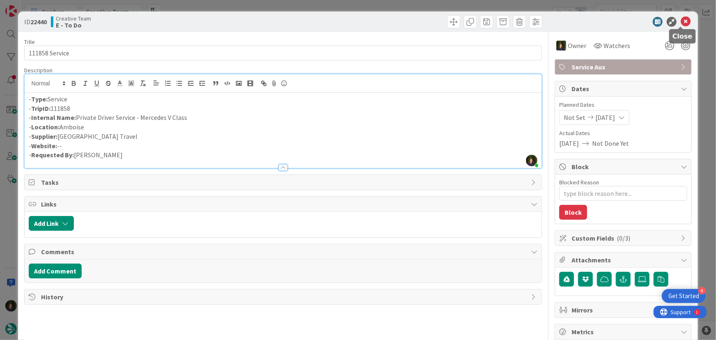
click at [681, 21] on icon at bounding box center [686, 22] width 10 height 10
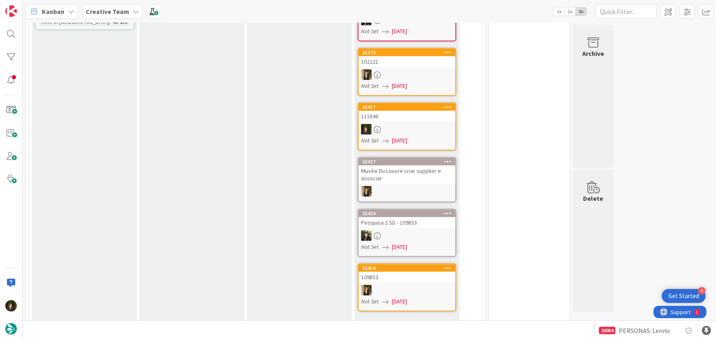
scroll to position [364, 0]
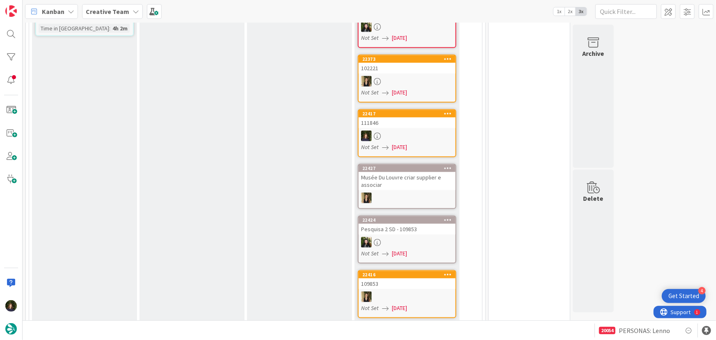
click at [110, 14] on b "Creative Team" at bounding box center [108, 11] width 44 height 8
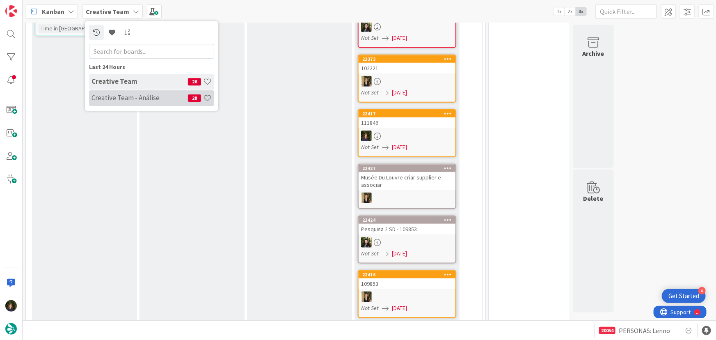
click at [111, 95] on h4 "Creative Team - Análise" at bounding box center [140, 98] width 96 height 8
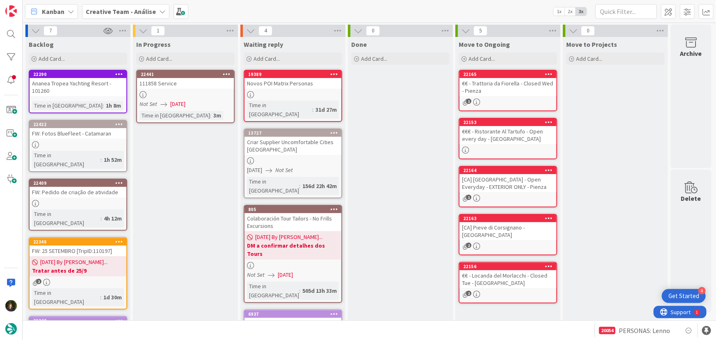
click at [226, 76] on icon at bounding box center [227, 74] width 8 height 6
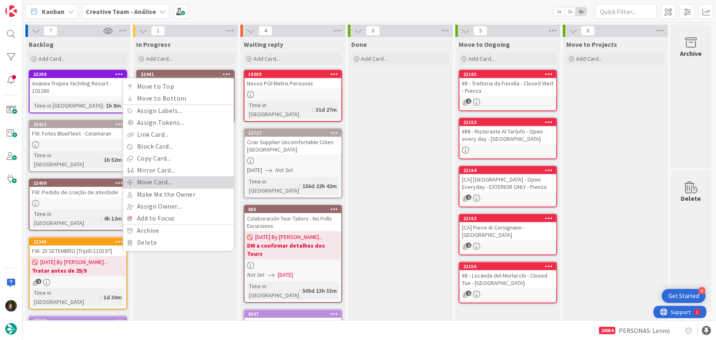
click at [184, 179] on link "Move Card..." at bounding box center [178, 182] width 111 height 12
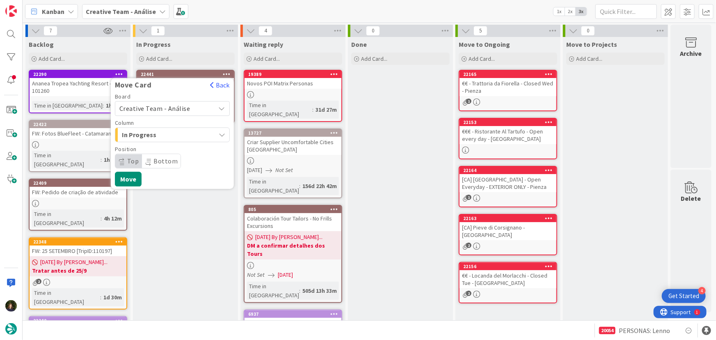
click at [192, 106] on span "Creative Team - Análise" at bounding box center [165, 108] width 92 height 11
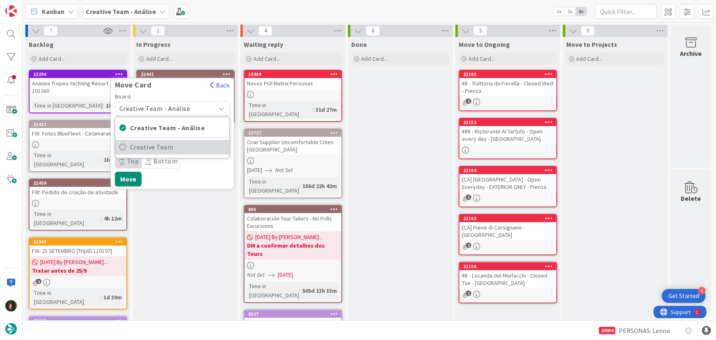
click at [193, 146] on span "Creative Team" at bounding box center [177, 147] width 95 height 12
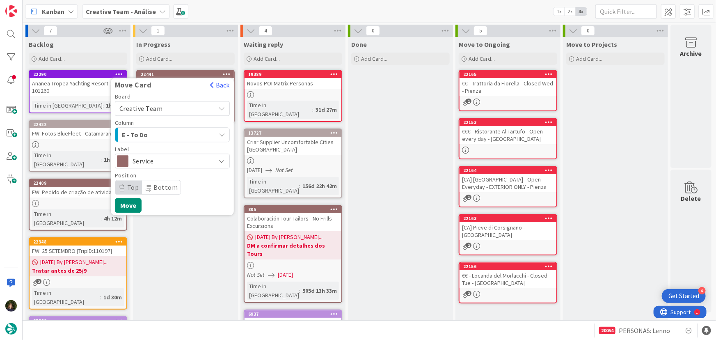
click at [186, 134] on div "E - To Do" at bounding box center [168, 134] width 96 height 13
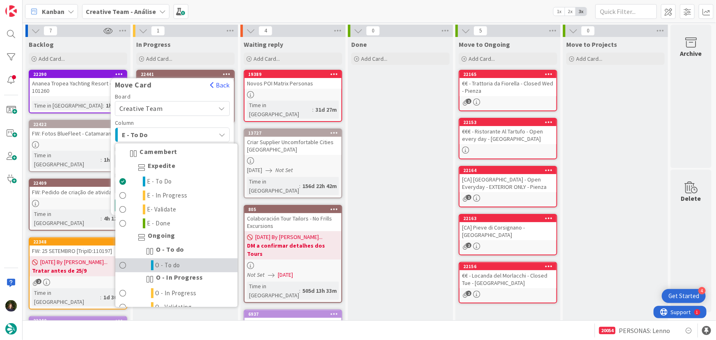
click at [197, 265] on link "O - To do" at bounding box center [176, 266] width 122 height 14
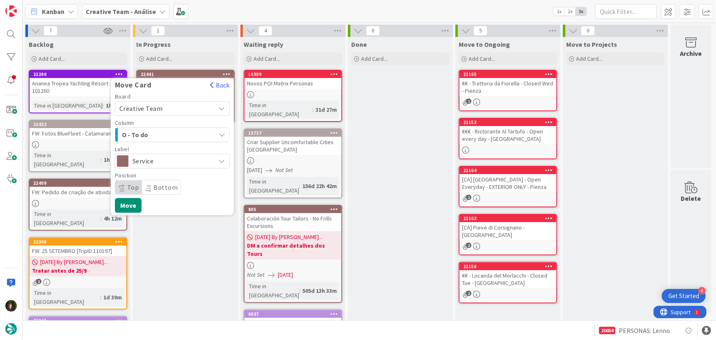
click at [163, 156] on span "Service" at bounding box center [172, 160] width 79 height 11
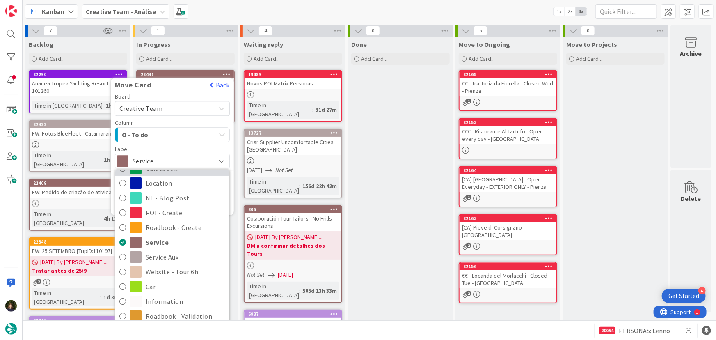
scroll to position [74, 0]
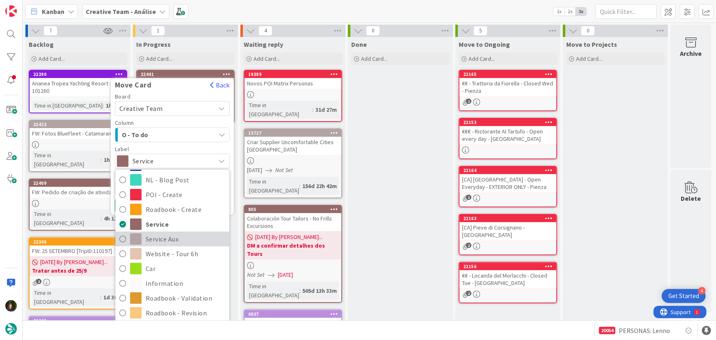
click at [172, 235] on span "Service Aux" at bounding box center [186, 239] width 80 height 12
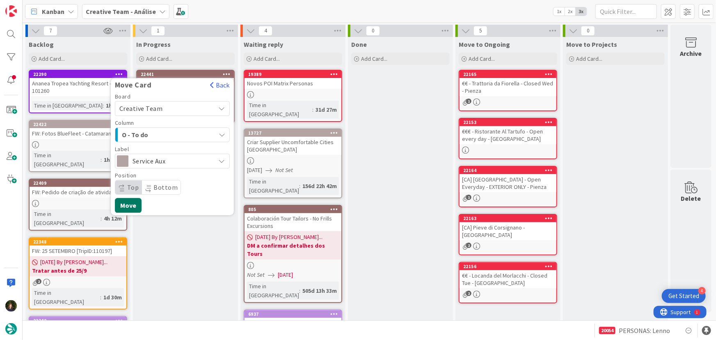
click at [137, 207] on button "Move" at bounding box center [128, 205] width 27 height 15
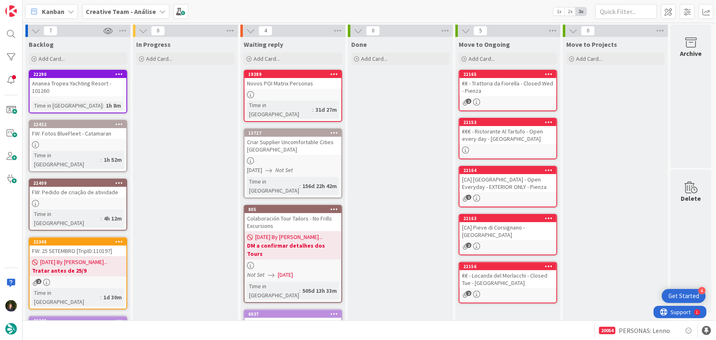
click at [131, 13] on b "Creative Team - Análise" at bounding box center [121, 11] width 70 height 8
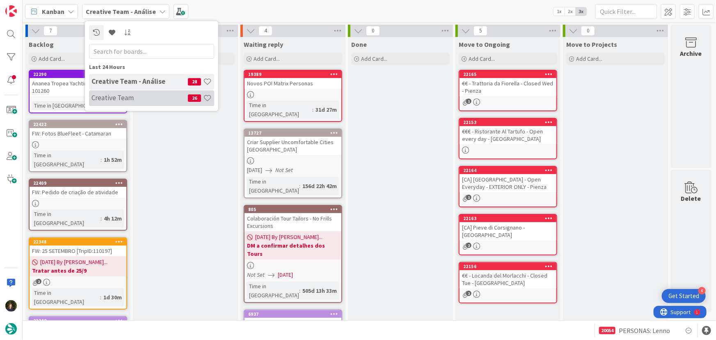
click at [146, 98] on h4 "Creative Team" at bounding box center [140, 98] width 96 height 8
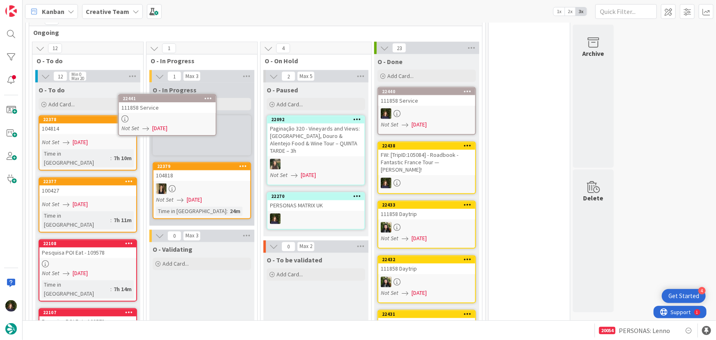
scroll to position [697, 0]
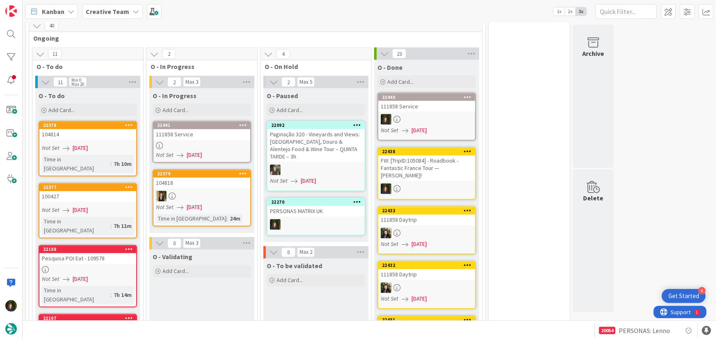
click at [204, 142] on div at bounding box center [201, 145] width 97 height 7
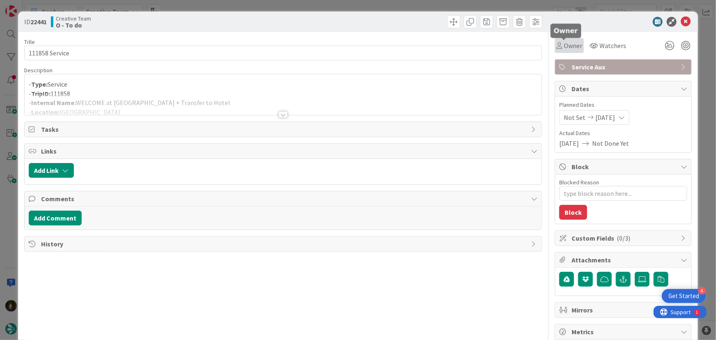
click at [567, 47] on span "Owner" at bounding box center [573, 46] width 18 height 10
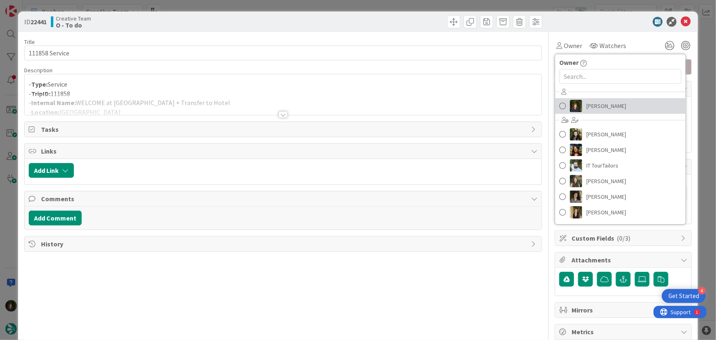
click at [591, 103] on span "[PERSON_NAME]" at bounding box center [606, 106] width 40 height 12
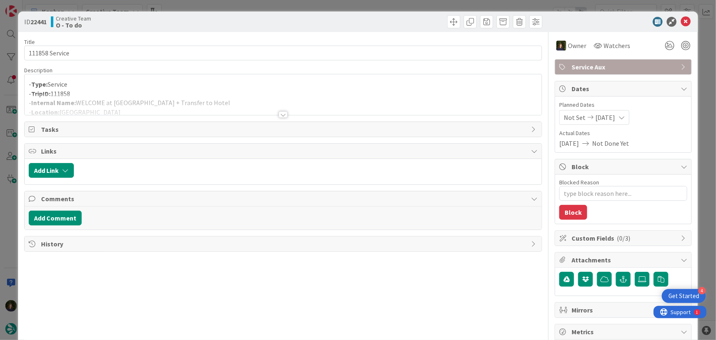
click at [282, 115] on div at bounding box center [283, 114] width 9 height 7
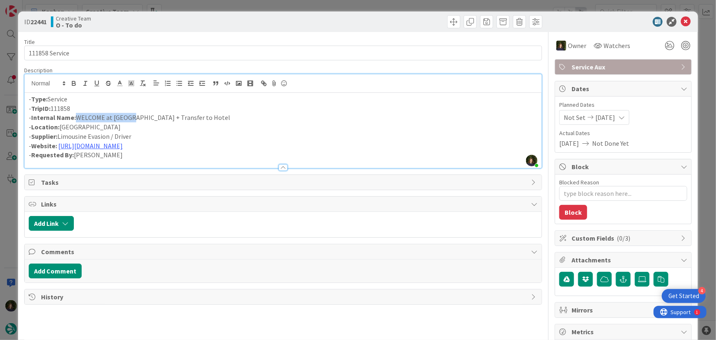
drag, startPoint x: 75, startPoint y: 119, endPoint x: 127, endPoint y: 118, distance: 52.1
click at [127, 118] on p "- Internal Name: WELCOME at Dock + Transfer to Hotel" at bounding box center [283, 117] width 509 height 9
copy p "WELCOME at [GEOGRAPHIC_DATA]"
click at [681, 21] on icon at bounding box center [686, 22] width 10 height 10
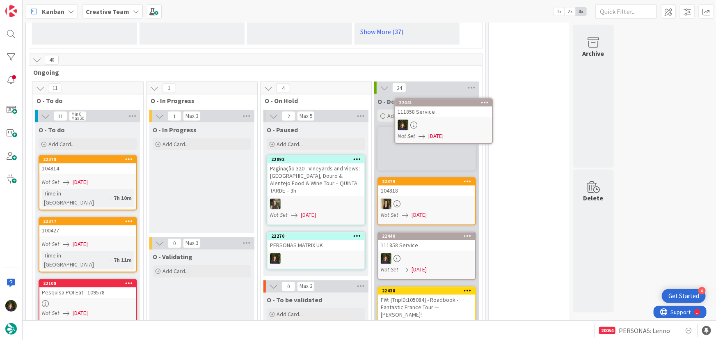
scroll to position [662, 0]
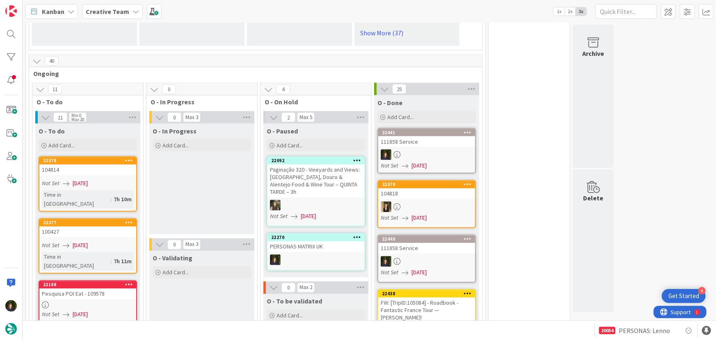
click at [115, 14] on b "Creative Team" at bounding box center [108, 11] width 44 height 8
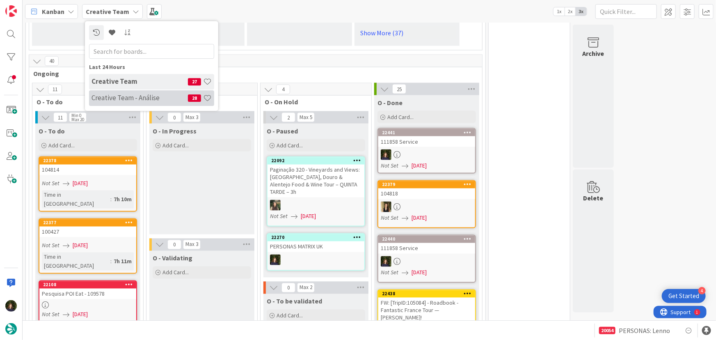
click at [110, 102] on div "Creative Team - Análise 28" at bounding box center [151, 98] width 125 height 16
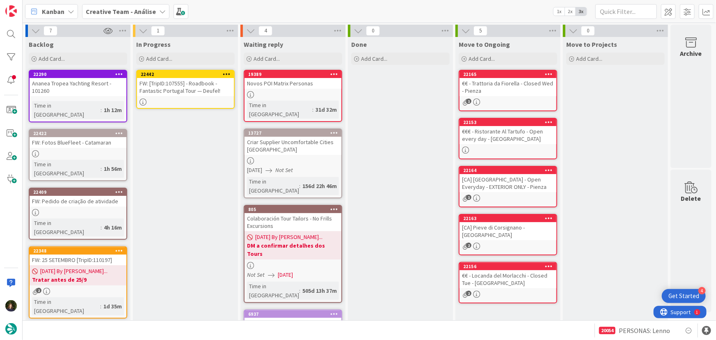
click at [225, 71] on icon at bounding box center [227, 74] width 8 height 6
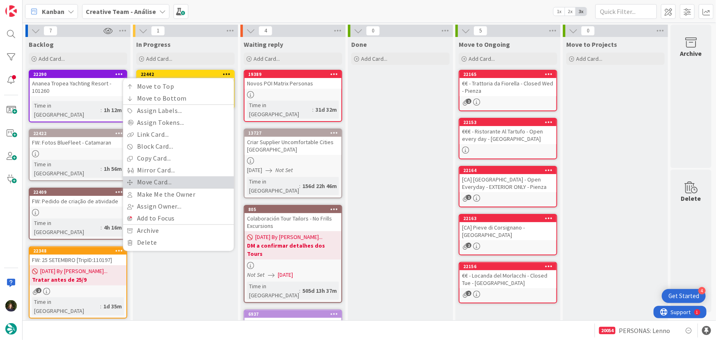
click at [196, 183] on link "Move Card..." at bounding box center [178, 182] width 111 height 12
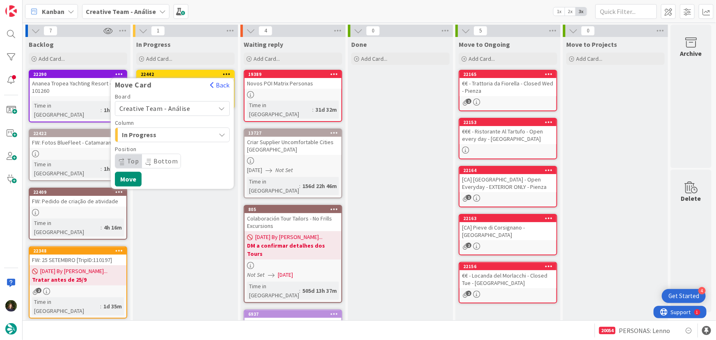
click at [182, 107] on span "Creative Team - Análise" at bounding box center [154, 108] width 71 height 8
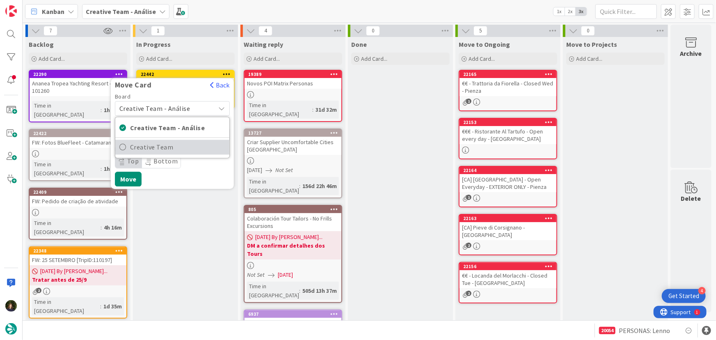
click at [196, 151] on span "Creative Team" at bounding box center [177, 147] width 95 height 12
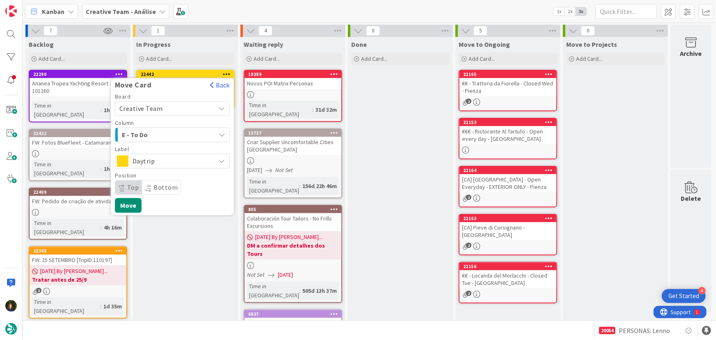
click at [180, 161] on span "Daytrip" at bounding box center [172, 160] width 79 height 11
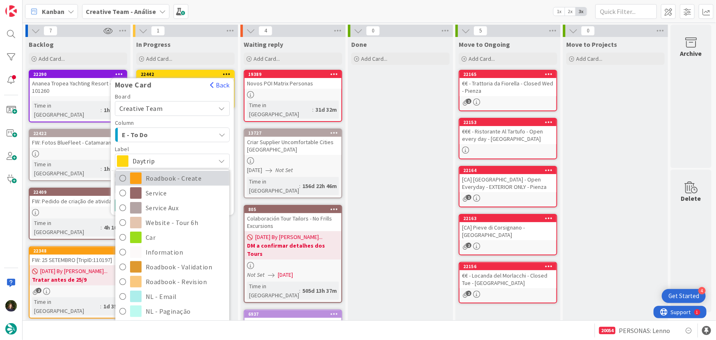
scroll to position [149, 0]
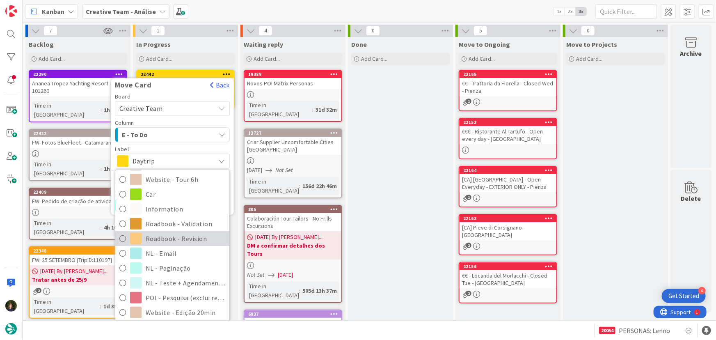
click at [191, 240] on span "Roadbook - Revision" at bounding box center [186, 238] width 80 height 12
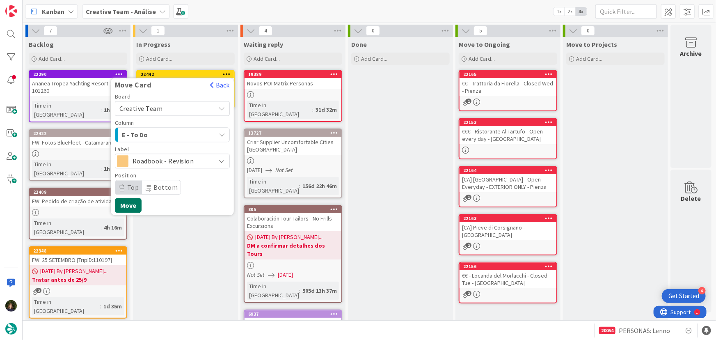
click at [133, 204] on button "Move" at bounding box center [128, 205] width 27 height 15
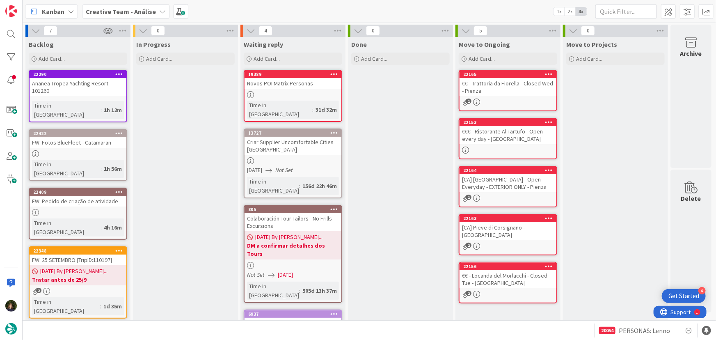
click at [123, 12] on b "Creative Team - Análise" at bounding box center [121, 11] width 70 height 8
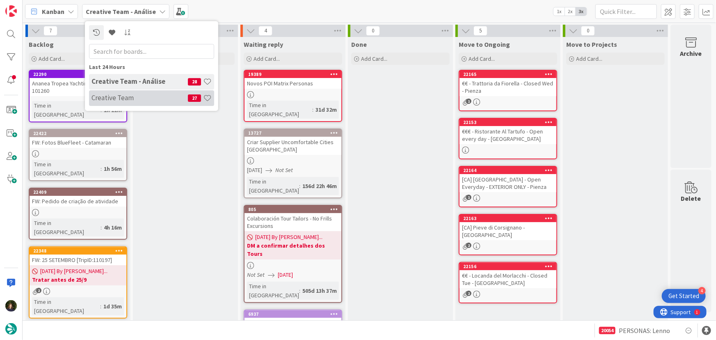
click at [134, 99] on h4 "Creative Team" at bounding box center [140, 98] width 96 height 8
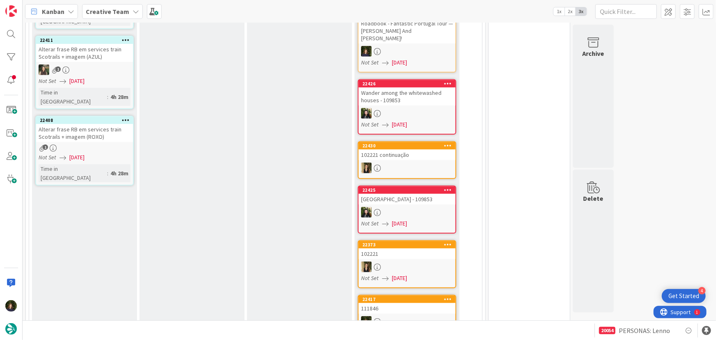
scroll to position [261, 0]
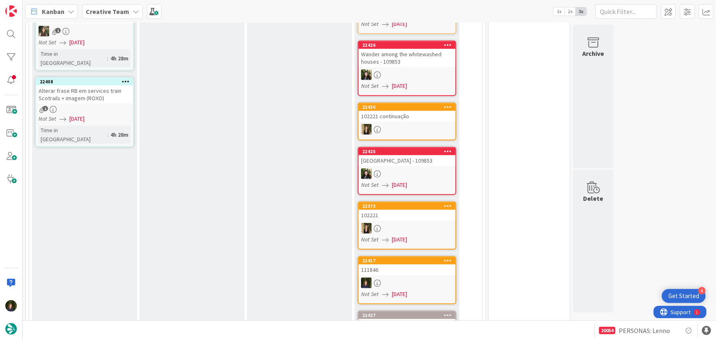
click at [116, 14] on b "Creative Team" at bounding box center [108, 11] width 44 height 8
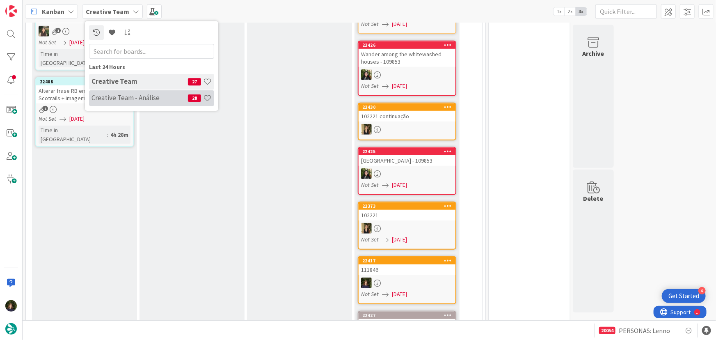
click at [128, 99] on h4 "Creative Team - Análise" at bounding box center [140, 98] width 96 height 8
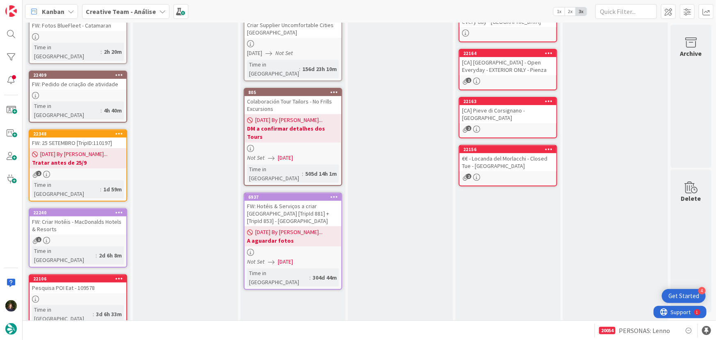
scroll to position [133, 0]
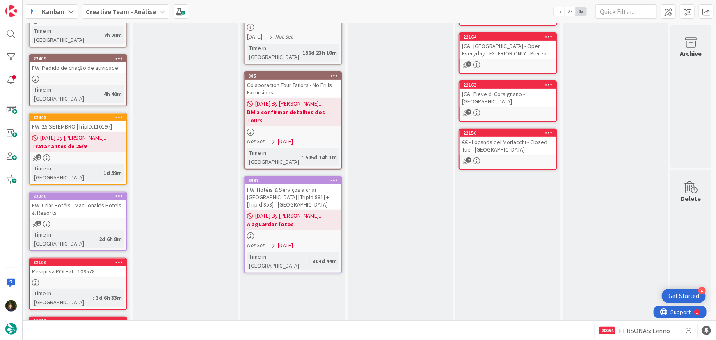
drag, startPoint x: 135, startPoint y: 15, endPoint x: 135, endPoint y: 22, distance: 7.0
click at [135, 15] on b "Creative Team - Análise" at bounding box center [121, 11] width 70 height 8
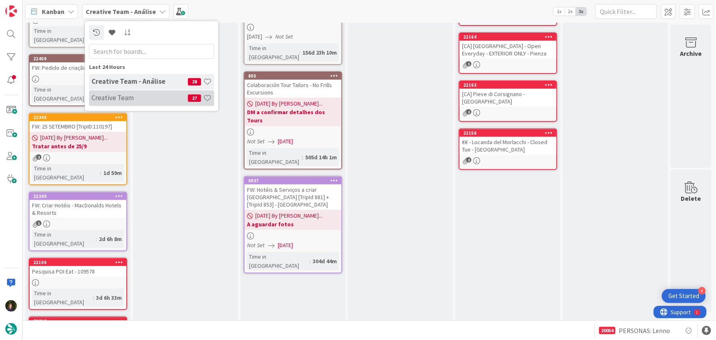
click at [126, 102] on div "Creative Team 27" at bounding box center [151, 98] width 125 height 16
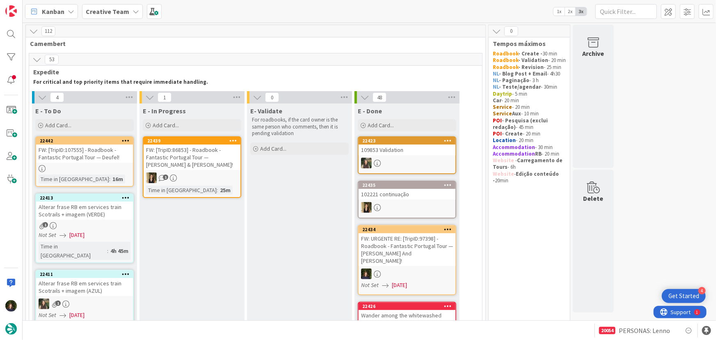
click at [128, 14] on div "Creative Team" at bounding box center [112, 11] width 61 height 15
click at [130, 100] on h4 "Creative Team - Análise" at bounding box center [140, 98] width 96 height 8
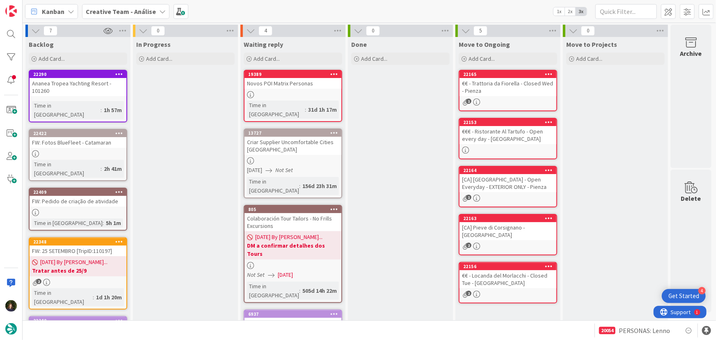
click at [121, 14] on b "Creative Team - Análise" at bounding box center [121, 11] width 70 height 8
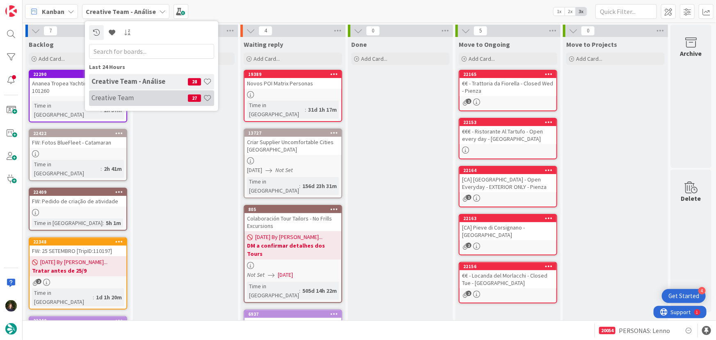
click at [132, 98] on h4 "Creative Team" at bounding box center [140, 98] width 96 height 8
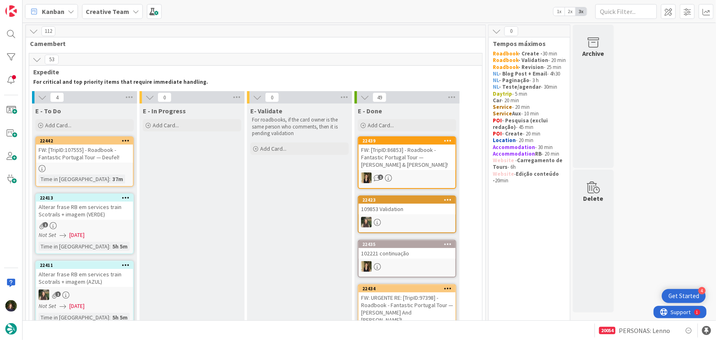
click at [77, 163] on link "22442 FW: [TripID:107555] - Roadbook - Fantastic Portugal Tour — Deufel! Time i…" at bounding box center [84, 161] width 98 height 50
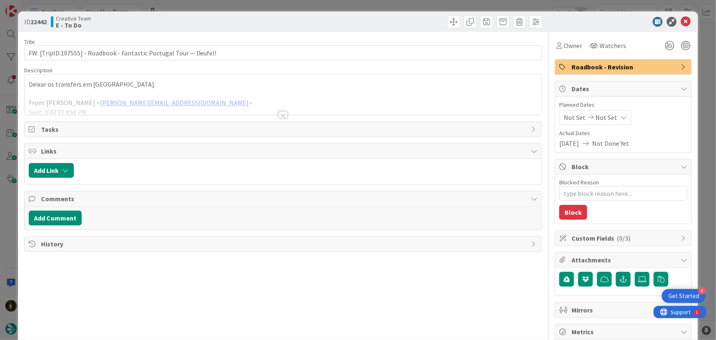
click at [283, 113] on div at bounding box center [283, 114] width 9 height 7
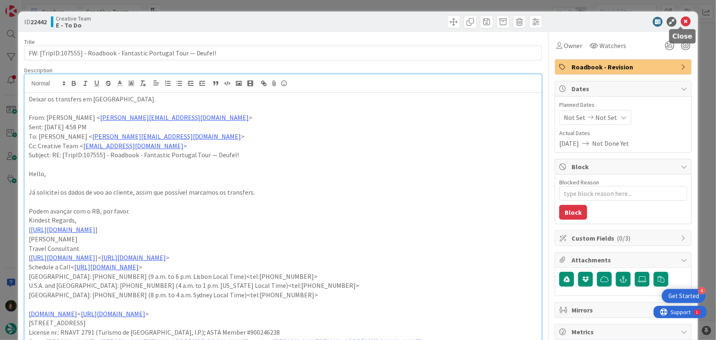
click at [681, 24] on icon at bounding box center [686, 22] width 10 height 10
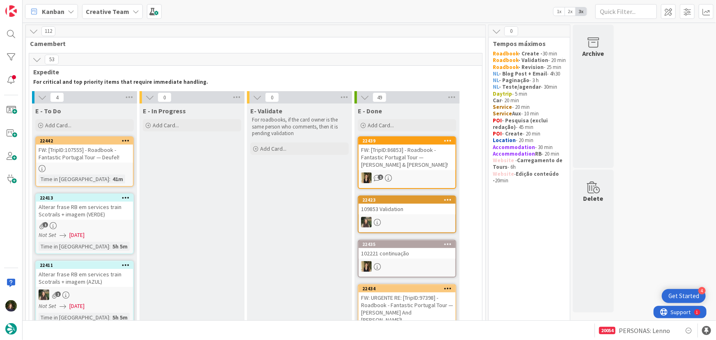
click at [121, 13] on b "Creative Team" at bounding box center [108, 11] width 44 height 8
click at [125, 92] on div "Creative Team - Análise 28" at bounding box center [151, 98] width 125 height 16
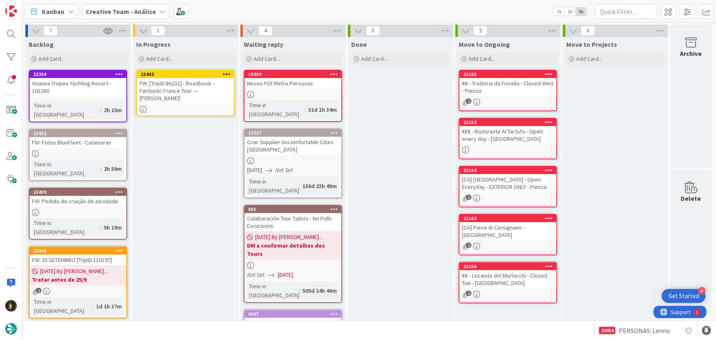
click at [185, 90] on div "FW: [TripID:86231] - Roadbook - Fantastic France Tour — [PERSON_NAME]!" at bounding box center [185, 90] width 97 height 25
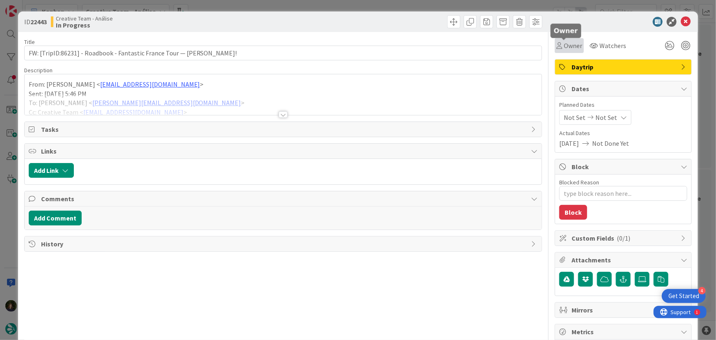
click at [567, 47] on span "Owner" at bounding box center [573, 46] width 18 height 10
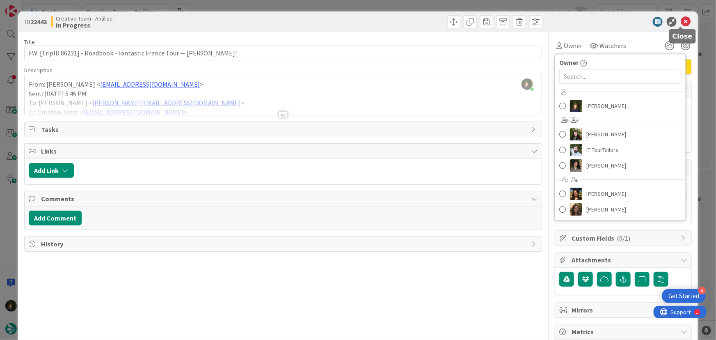
click at [681, 21] on icon at bounding box center [686, 22] width 10 height 10
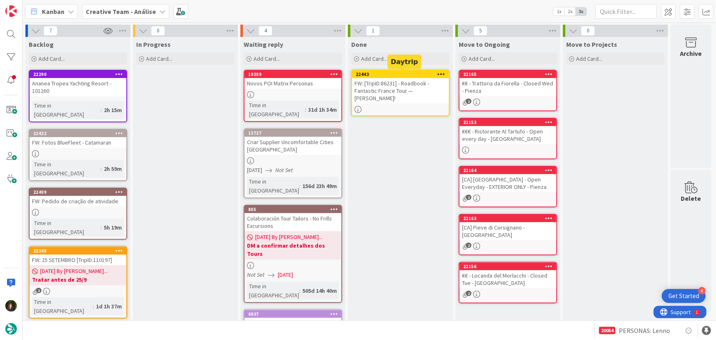
click at [442, 74] on icon at bounding box center [442, 74] width 8 height 6
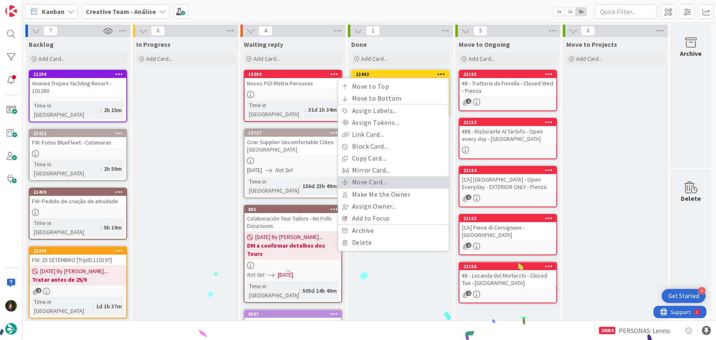
click at [395, 183] on link "Move Card..." at bounding box center [393, 182] width 111 height 12
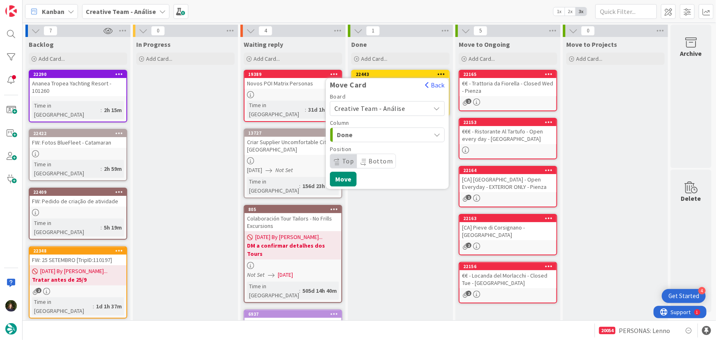
click at [389, 107] on span "Creative Team - Análise" at bounding box center [369, 108] width 71 height 8
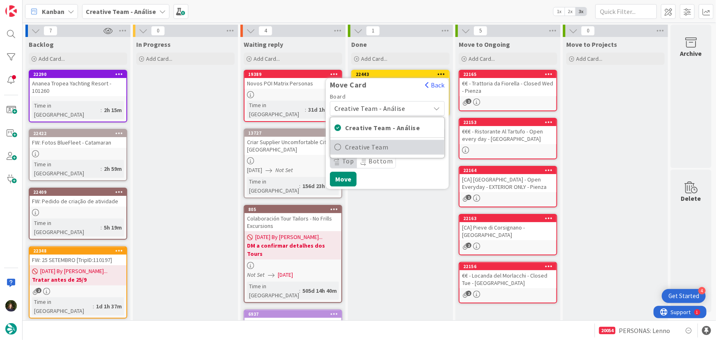
click at [405, 149] on span "Creative Team" at bounding box center [392, 147] width 95 height 12
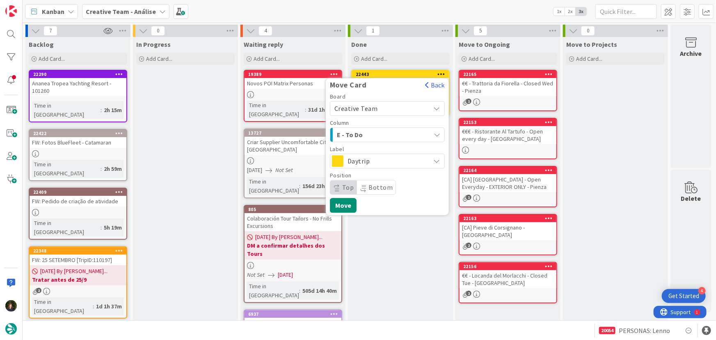
click at [376, 133] on span "E - To Do" at bounding box center [368, 134] width 62 height 11
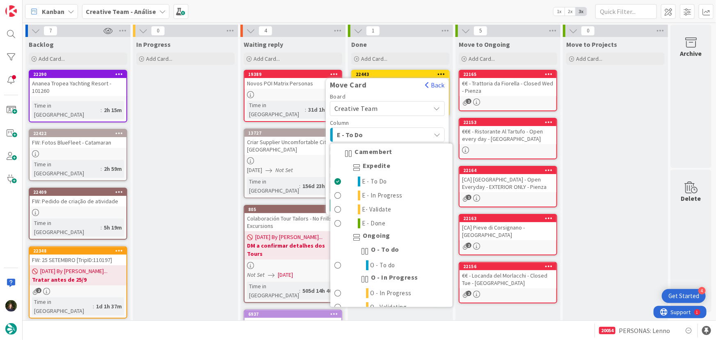
click at [376, 134] on span "E - To Do" at bounding box center [368, 134] width 62 height 11
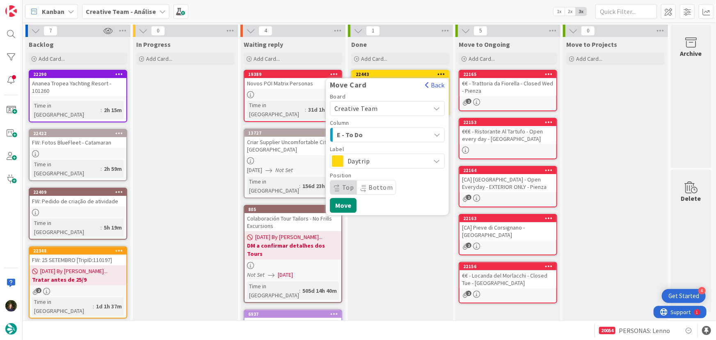
click at [387, 156] on span "Daytrip" at bounding box center [387, 160] width 79 height 11
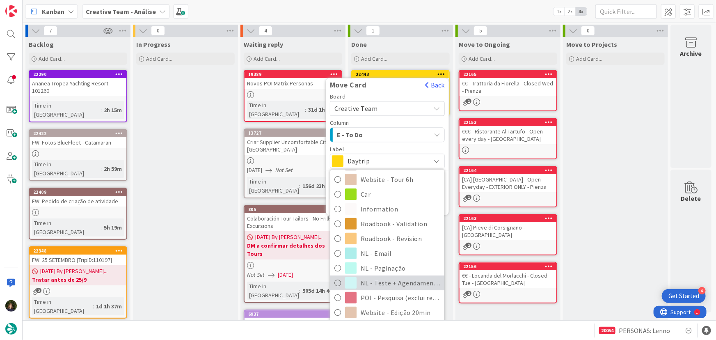
scroll to position [175, 0]
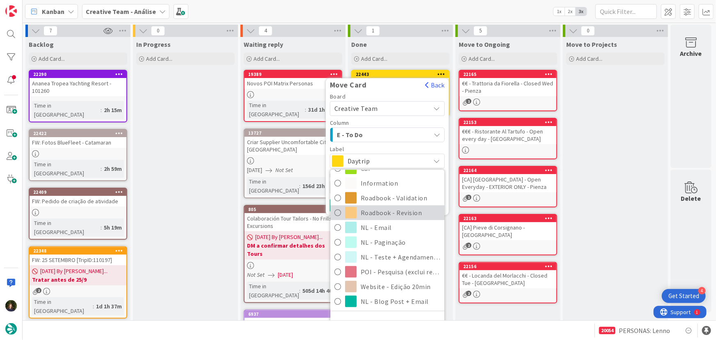
click at [390, 208] on span "Roadbook - Revision" at bounding box center [401, 212] width 80 height 12
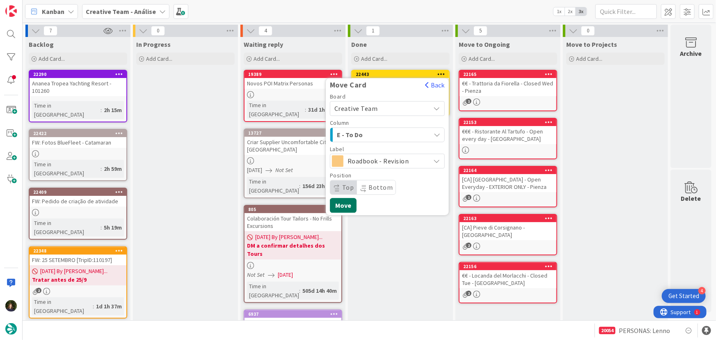
click at [349, 208] on button "Move" at bounding box center [343, 205] width 27 height 15
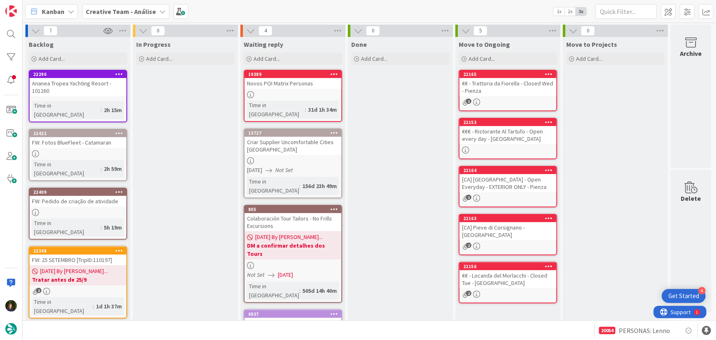
click at [138, 11] on b "Creative Team - Análise" at bounding box center [121, 11] width 70 height 8
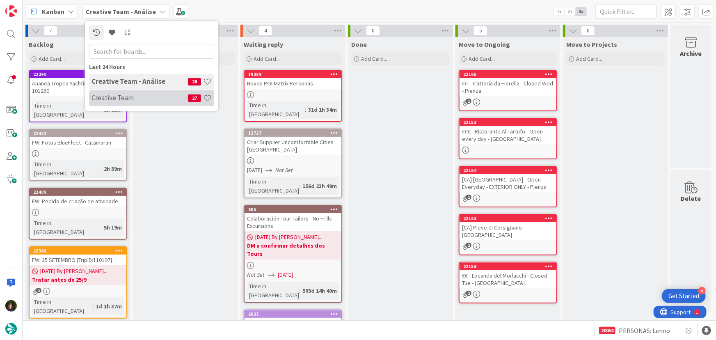
click at [133, 95] on h4 "Creative Team" at bounding box center [140, 98] width 96 height 8
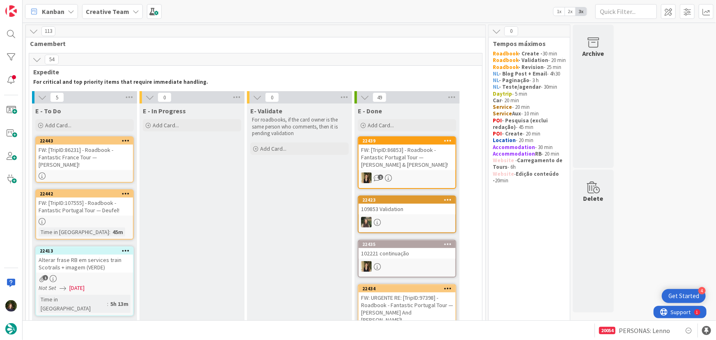
scroll to position [4, 0]
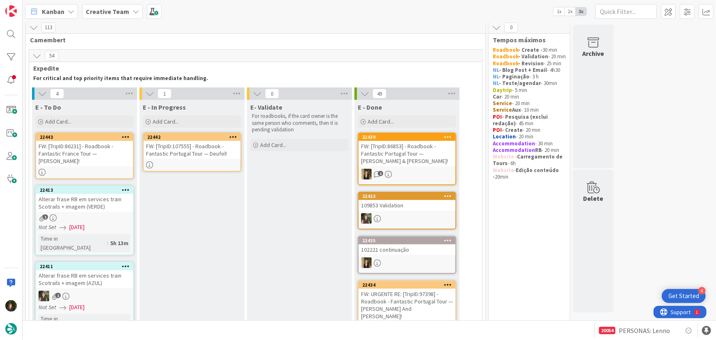
click at [188, 151] on div "FW: [TripID:107555] - Roadbook - Fantastic Portugal Tour — Deufel!" at bounding box center [192, 150] width 97 height 18
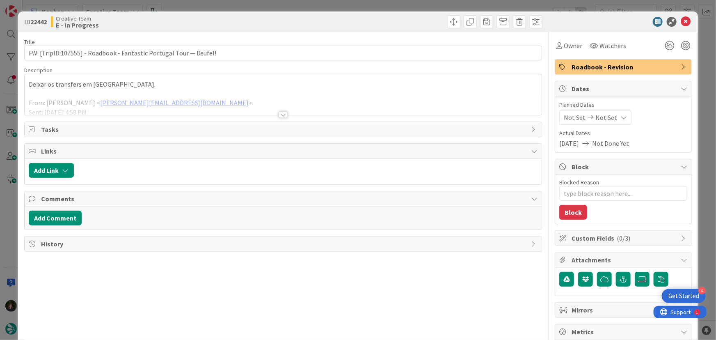
click at [279, 114] on div at bounding box center [283, 114] width 9 height 7
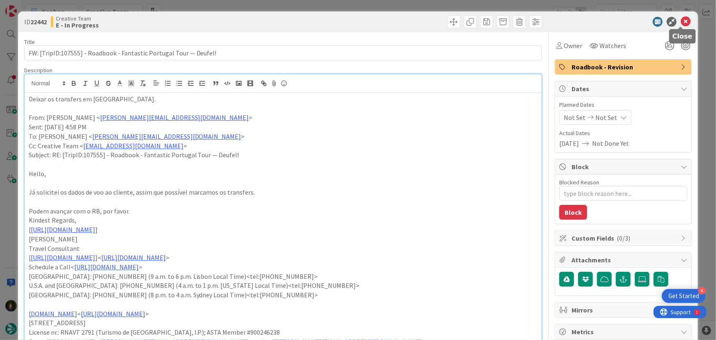
click at [681, 23] on icon at bounding box center [686, 22] width 10 height 10
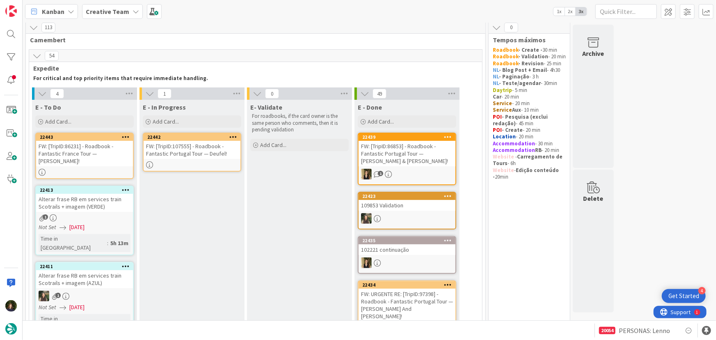
click at [183, 153] on div "FW: [TripID:107555] - Roadbook - Fantastic Portugal Tour — Deufel!" at bounding box center [192, 150] width 97 height 18
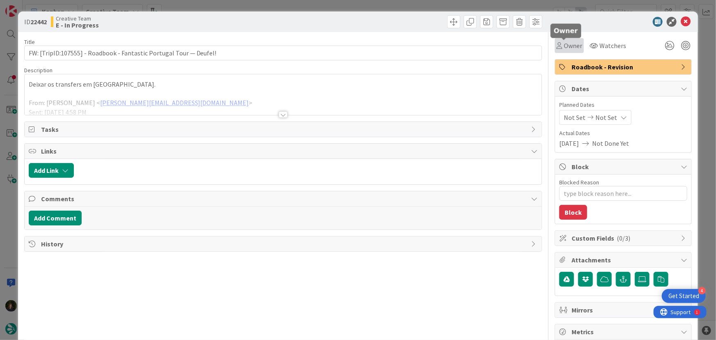
click at [564, 44] on span "Owner" at bounding box center [573, 46] width 18 height 10
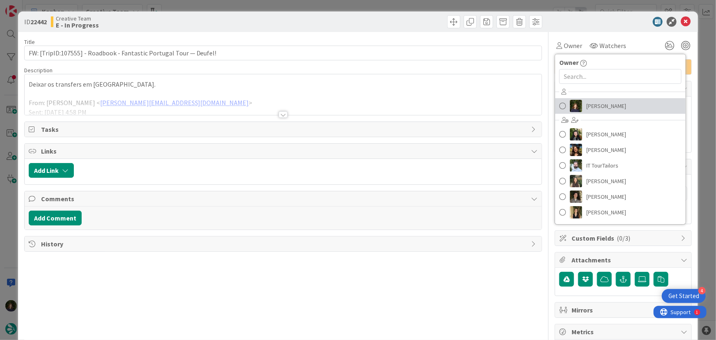
click at [596, 105] on span "[PERSON_NAME]" at bounding box center [606, 106] width 40 height 12
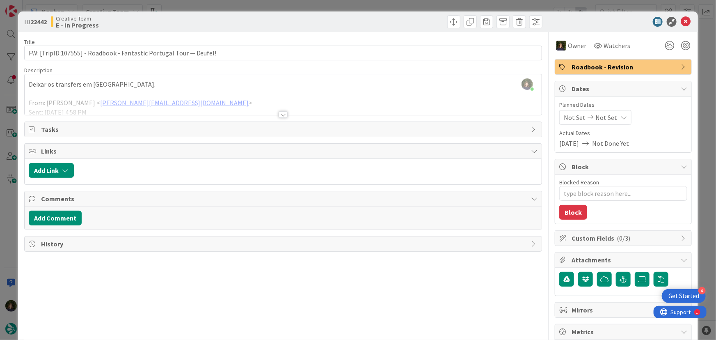
click at [282, 114] on div at bounding box center [283, 114] width 9 height 7
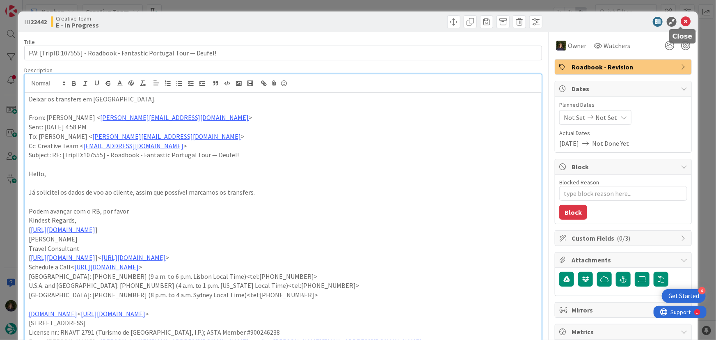
click at [681, 20] on icon at bounding box center [686, 22] width 10 height 10
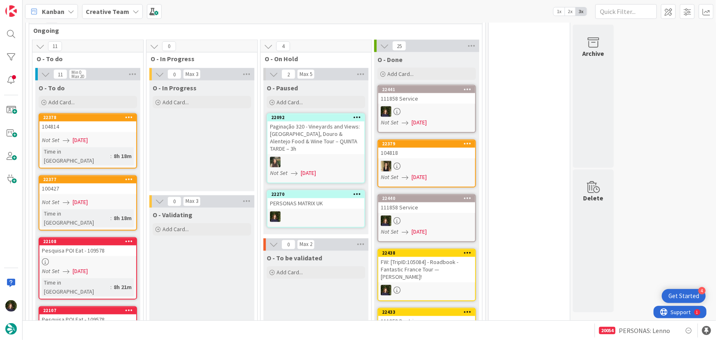
scroll to position [712, 0]
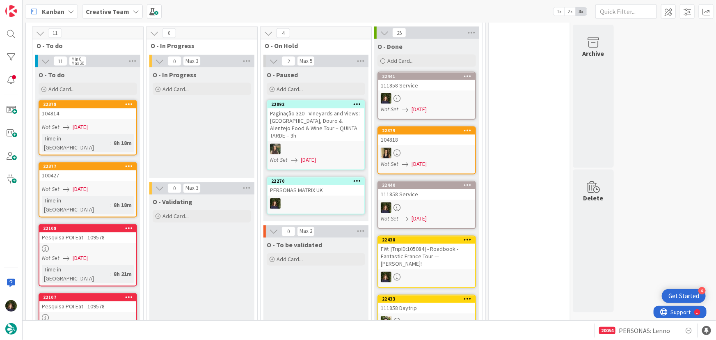
click at [308, 198] on div at bounding box center [316, 203] width 97 height 11
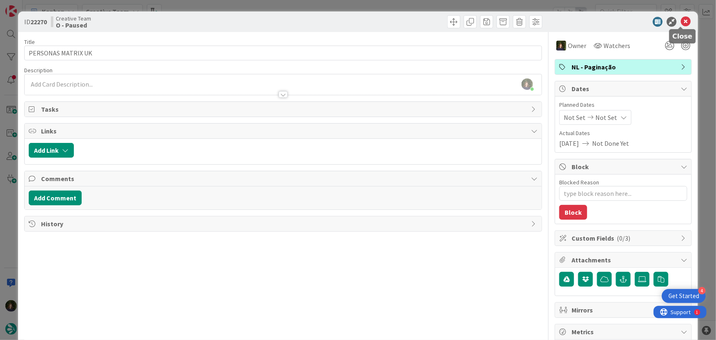
drag, startPoint x: 680, startPoint y: 21, endPoint x: 673, endPoint y: 30, distance: 10.8
click at [681, 21] on icon at bounding box center [686, 22] width 10 height 10
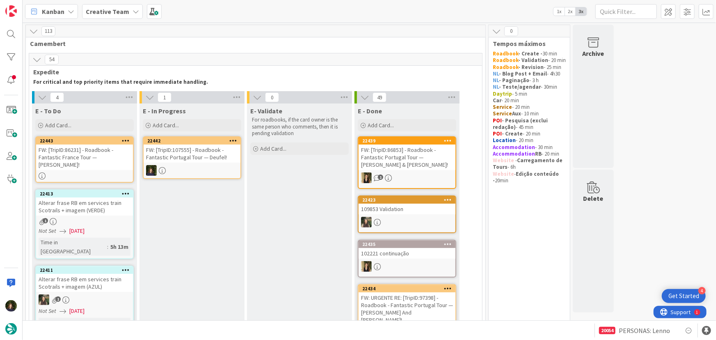
click at [181, 162] on div "FW: [TripID:107555] - Roadbook - Fantastic Portugal Tour — Deufel!" at bounding box center [192, 153] width 97 height 18
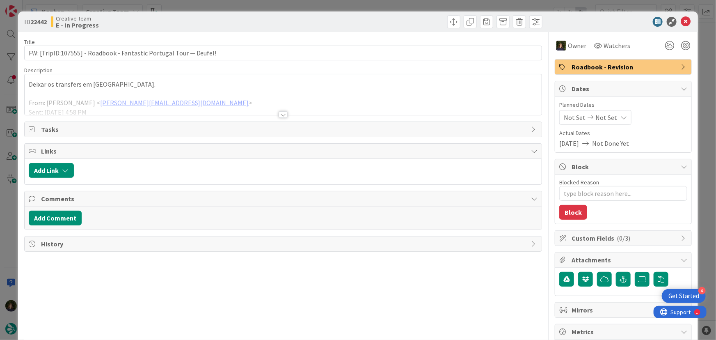
click at [283, 115] on div at bounding box center [283, 114] width 9 height 7
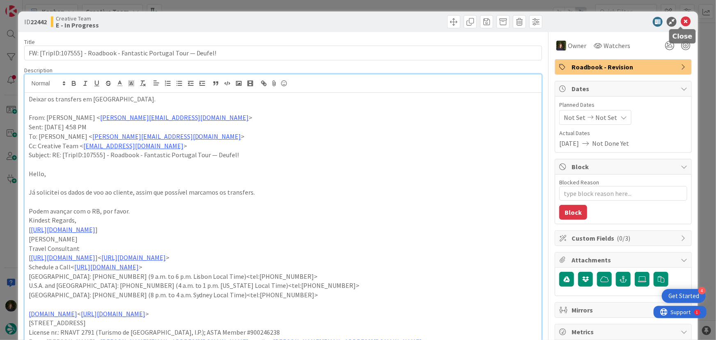
drag, startPoint x: 685, startPoint y: 21, endPoint x: 638, endPoint y: 46, distance: 53.4
click at [685, 21] on icon at bounding box center [686, 22] width 10 height 10
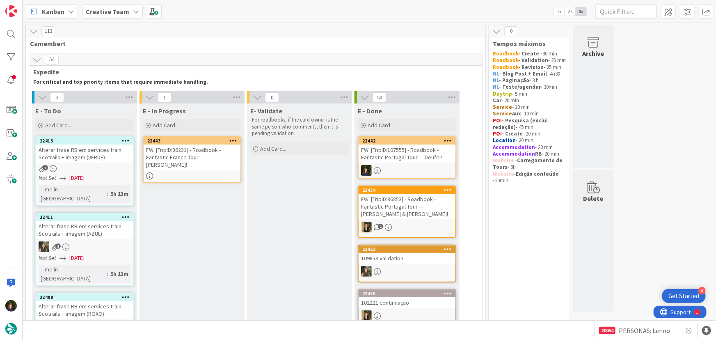
click at [192, 156] on div "FW: [TripID:86231] - Roadbook - Fantastic France Tour — [PERSON_NAME]!" at bounding box center [192, 156] width 97 height 25
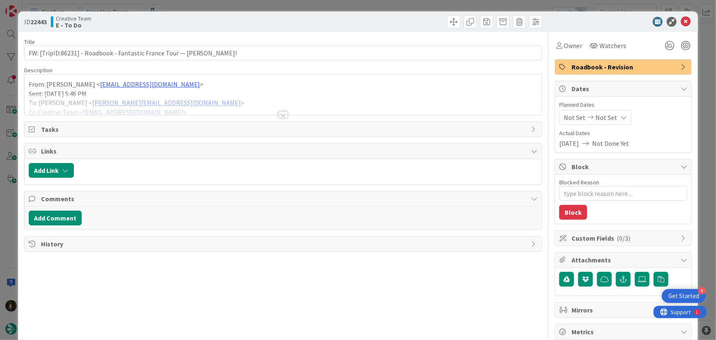
click at [279, 115] on div at bounding box center [283, 114] width 9 height 7
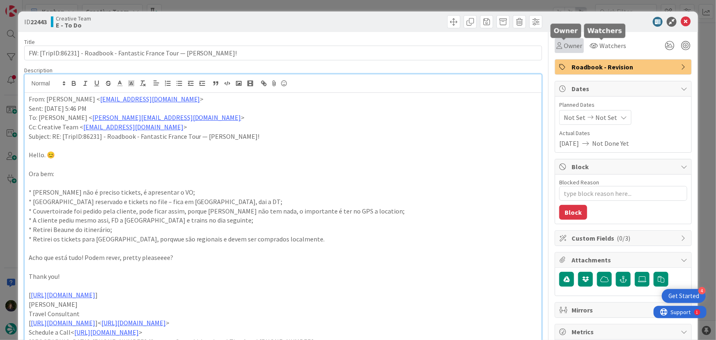
click at [574, 45] on span "Owner" at bounding box center [573, 46] width 18 height 10
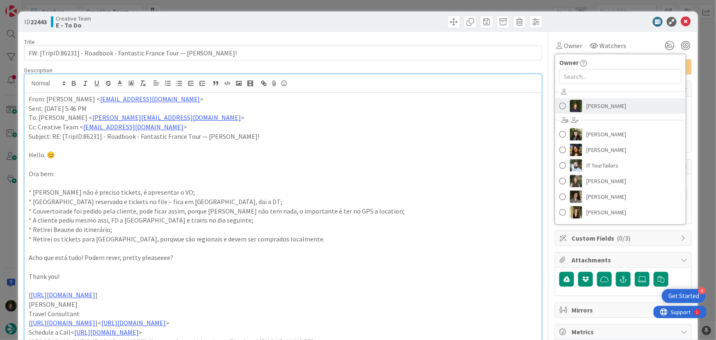
click at [587, 100] on span "[PERSON_NAME]" at bounding box center [606, 106] width 40 height 12
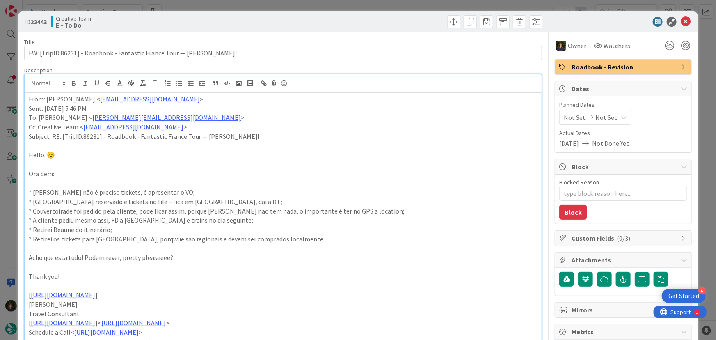
type textarea "x"
click at [685, 22] on icon at bounding box center [686, 22] width 10 height 10
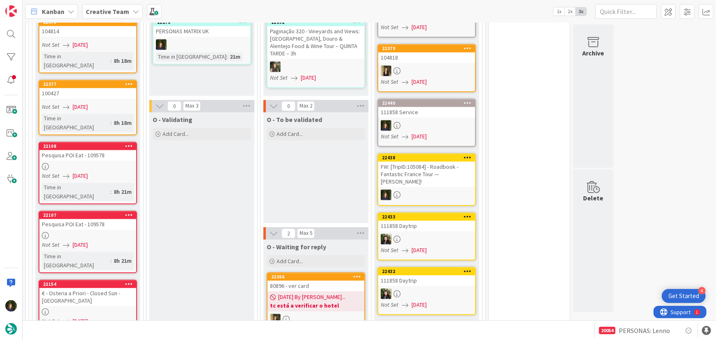
scroll to position [709, 0]
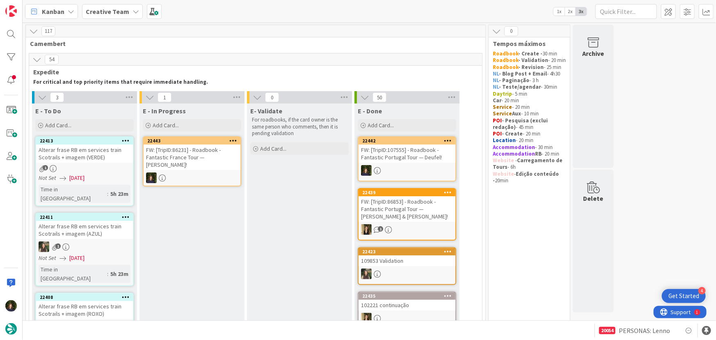
click at [191, 166] on div "FW: [TripID:86231] - Roadbook - Fantastic France Tour — [PERSON_NAME]!" at bounding box center [192, 156] width 97 height 25
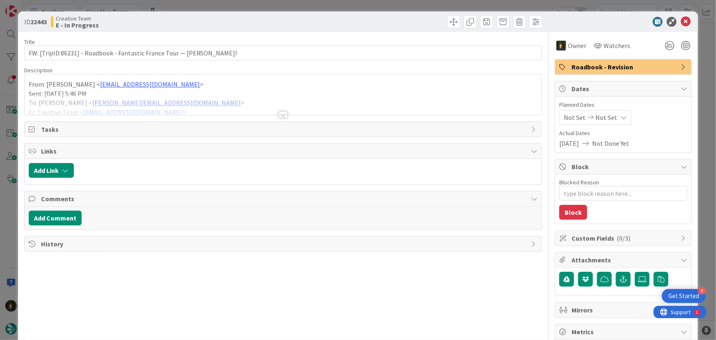
click at [277, 110] on div at bounding box center [284, 104] width 518 height 21
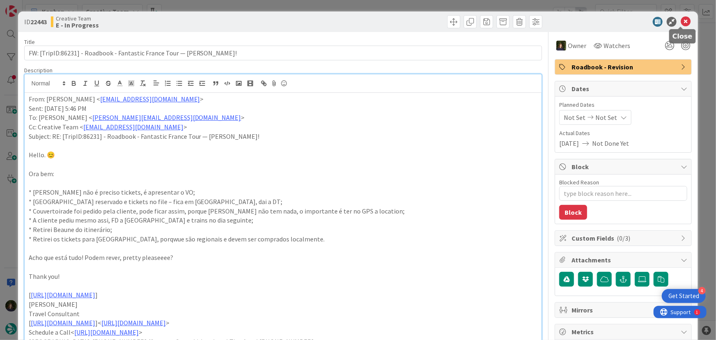
click at [681, 18] on icon at bounding box center [686, 22] width 10 height 10
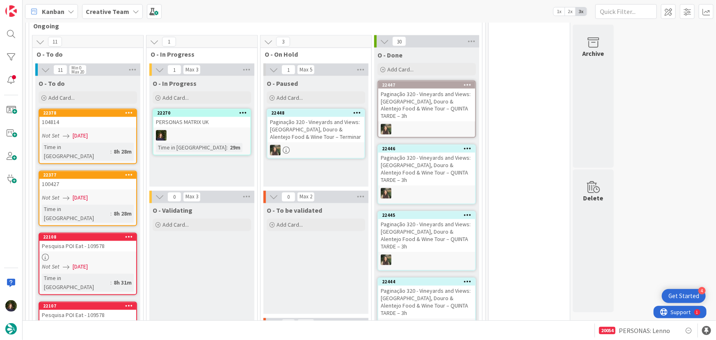
scroll to position [709, 0]
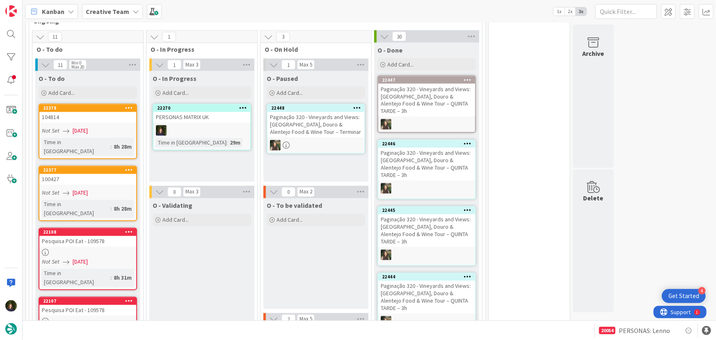
click at [209, 125] on div at bounding box center [201, 130] width 97 height 11
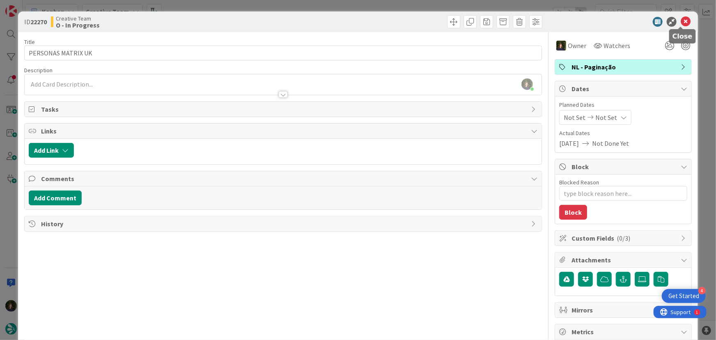
click at [682, 23] on icon at bounding box center [686, 22] width 10 height 10
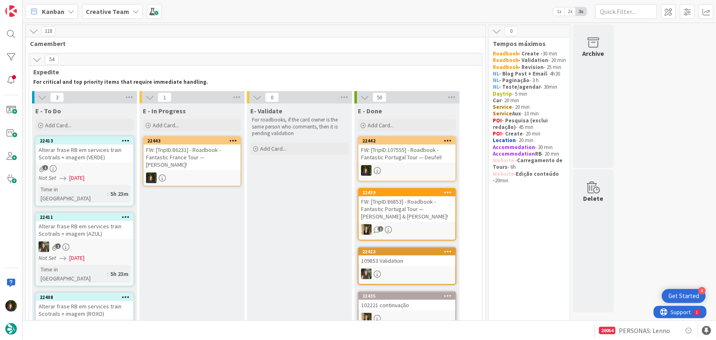
click at [198, 163] on div "FW: [TripID:86231] - Roadbook - Fantastic France Tour — [PERSON_NAME]!" at bounding box center [192, 156] width 97 height 25
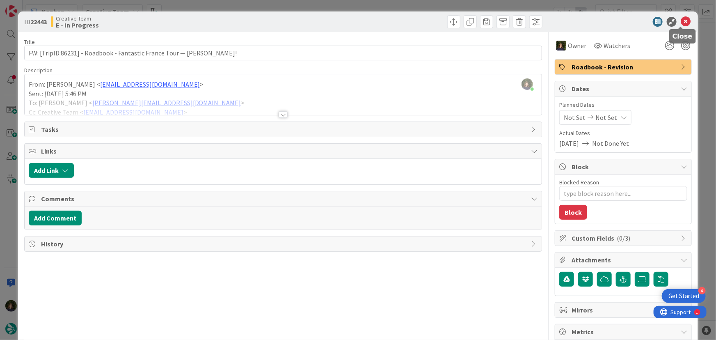
drag, startPoint x: 679, startPoint y: 23, endPoint x: 664, endPoint y: 32, distance: 16.9
click at [681, 23] on icon at bounding box center [686, 22] width 10 height 10
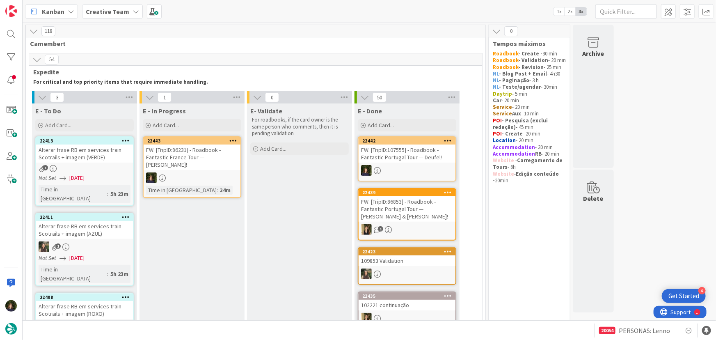
click at [234, 143] on icon at bounding box center [233, 140] width 8 height 6
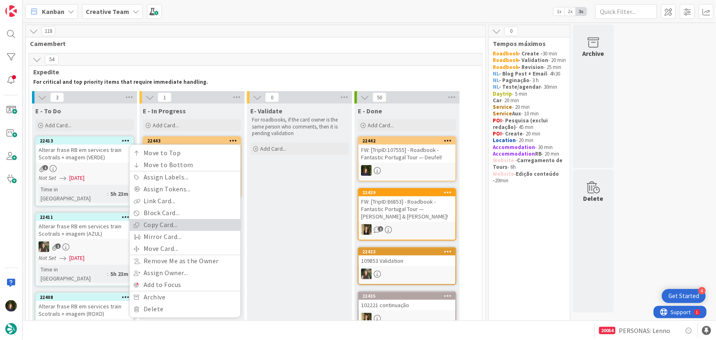
click at [199, 227] on link "Copy Card..." at bounding box center [185, 225] width 111 height 12
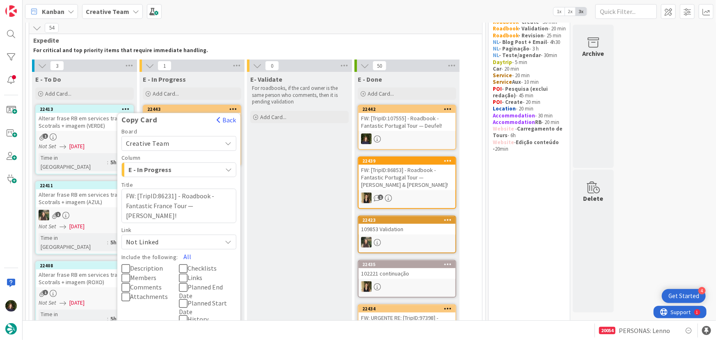
scroll to position [74, 0]
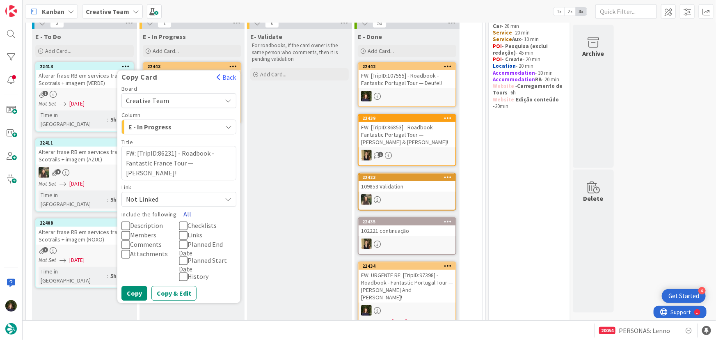
click at [188, 212] on button "All" at bounding box center [187, 213] width 18 height 15
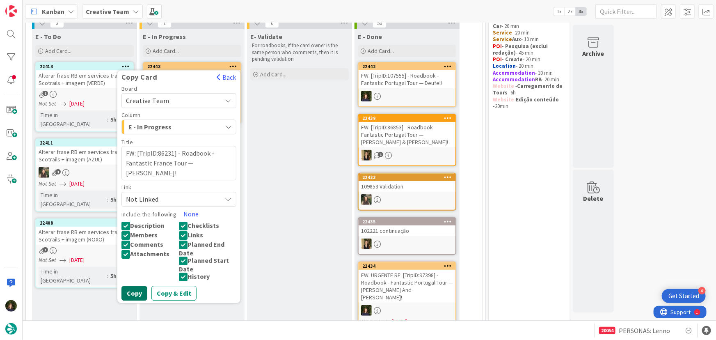
click at [135, 298] on button "Copy" at bounding box center [134, 293] width 26 height 15
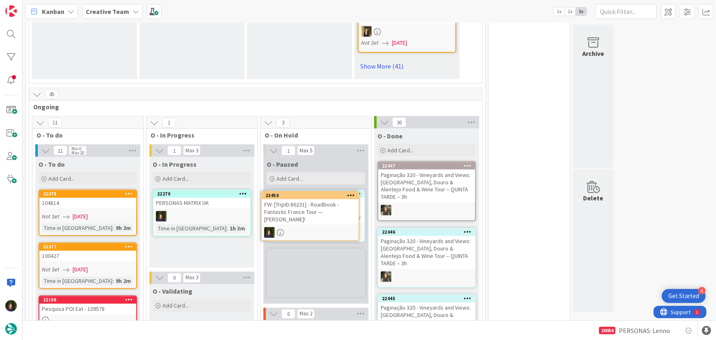
scroll to position [626, 0]
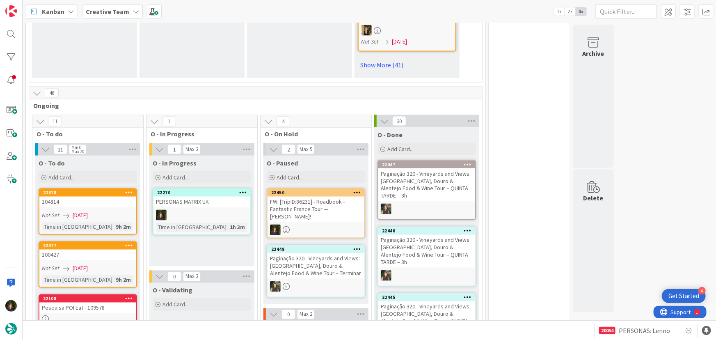
click at [241, 190] on icon at bounding box center [243, 193] width 8 height 6
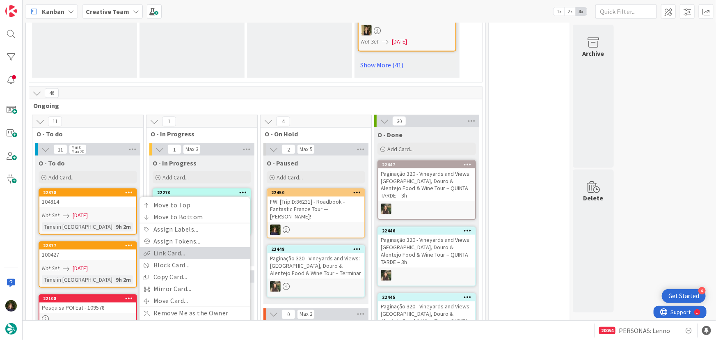
scroll to position [664, 0]
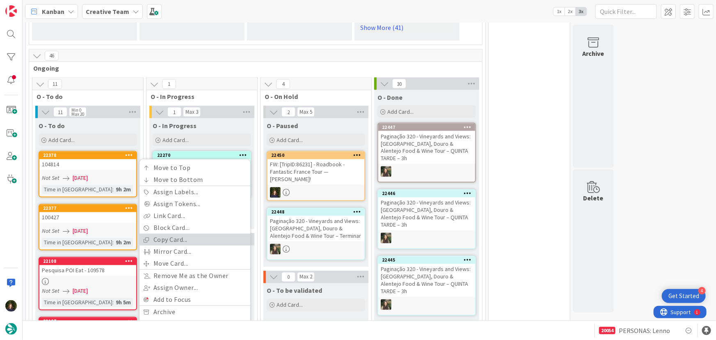
click at [197, 234] on link "Copy Card..." at bounding box center [195, 240] width 111 height 12
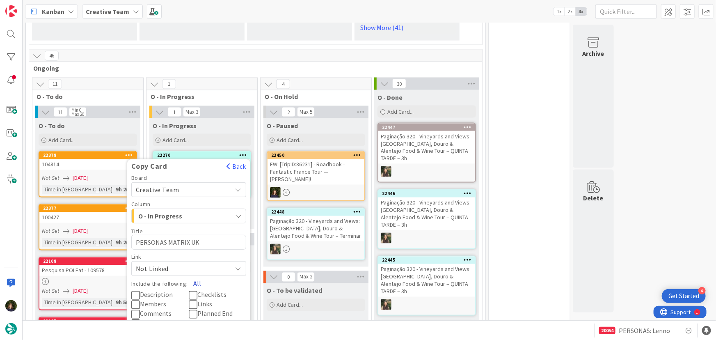
click at [197, 276] on button "All" at bounding box center [197, 283] width 18 height 15
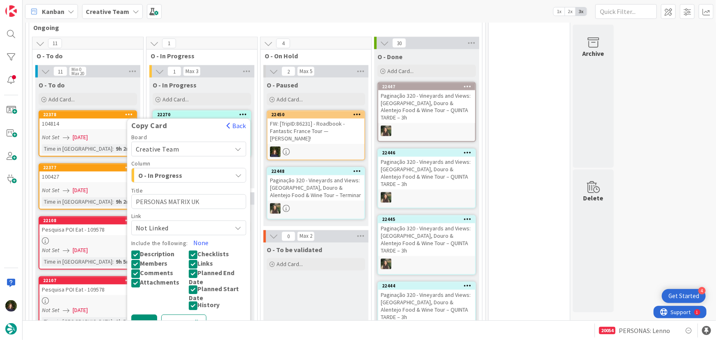
scroll to position [776, 0]
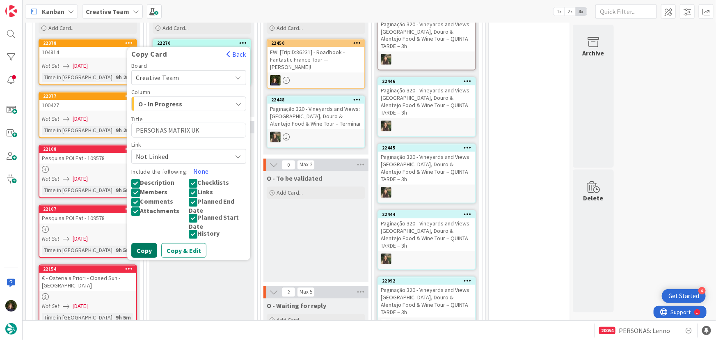
click at [143, 244] on button "Copy" at bounding box center [144, 250] width 26 height 15
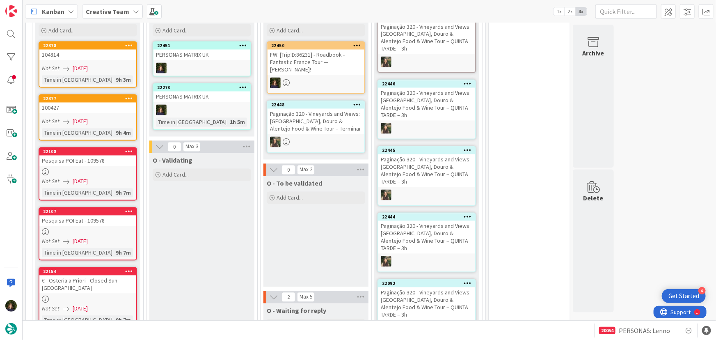
scroll to position [778, 0]
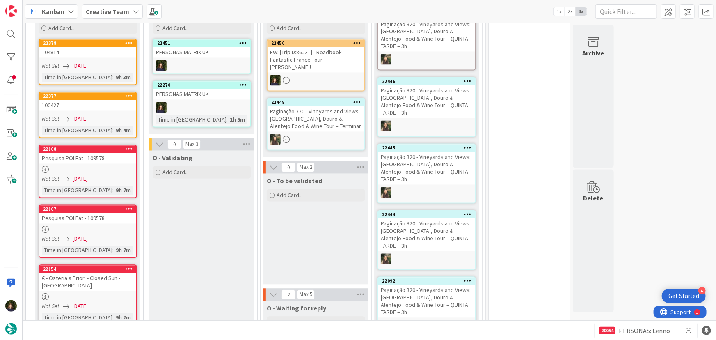
click at [242, 82] on icon at bounding box center [243, 85] width 8 height 6
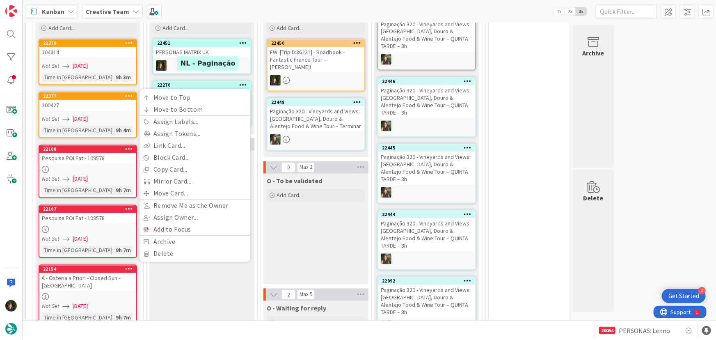
click at [218, 82] on div "22270 Move to Top Move to Bottom Assign Labels... Assign Tokens... Link Card...…" at bounding box center [201, 85] width 97 height 7
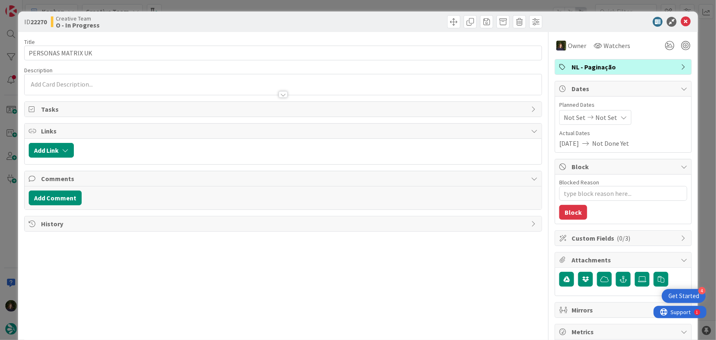
type textarea "x"
click at [681, 23] on icon at bounding box center [686, 22] width 10 height 10
